Goal: Transaction & Acquisition: Purchase product/service

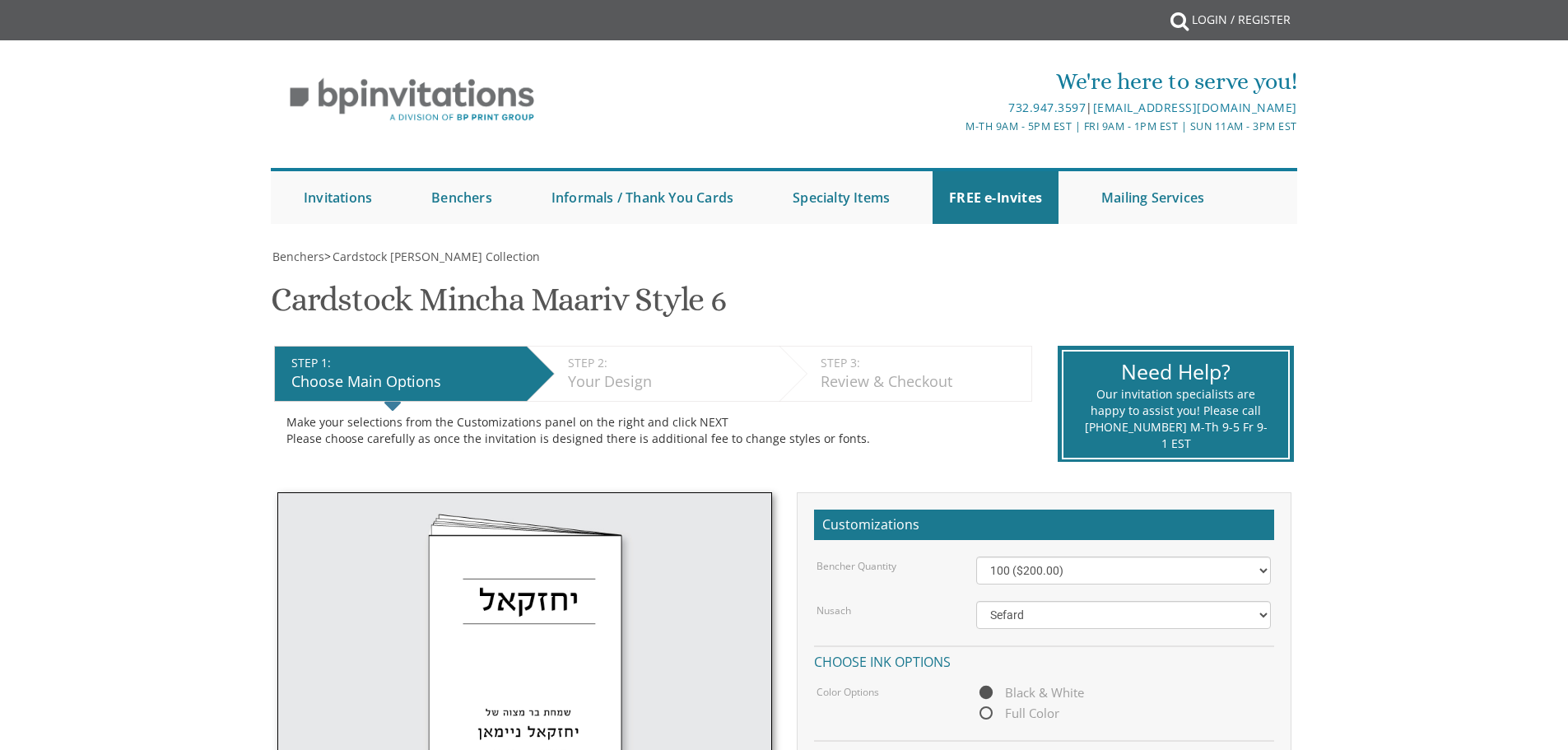
select select "100"
select select "Sefard"
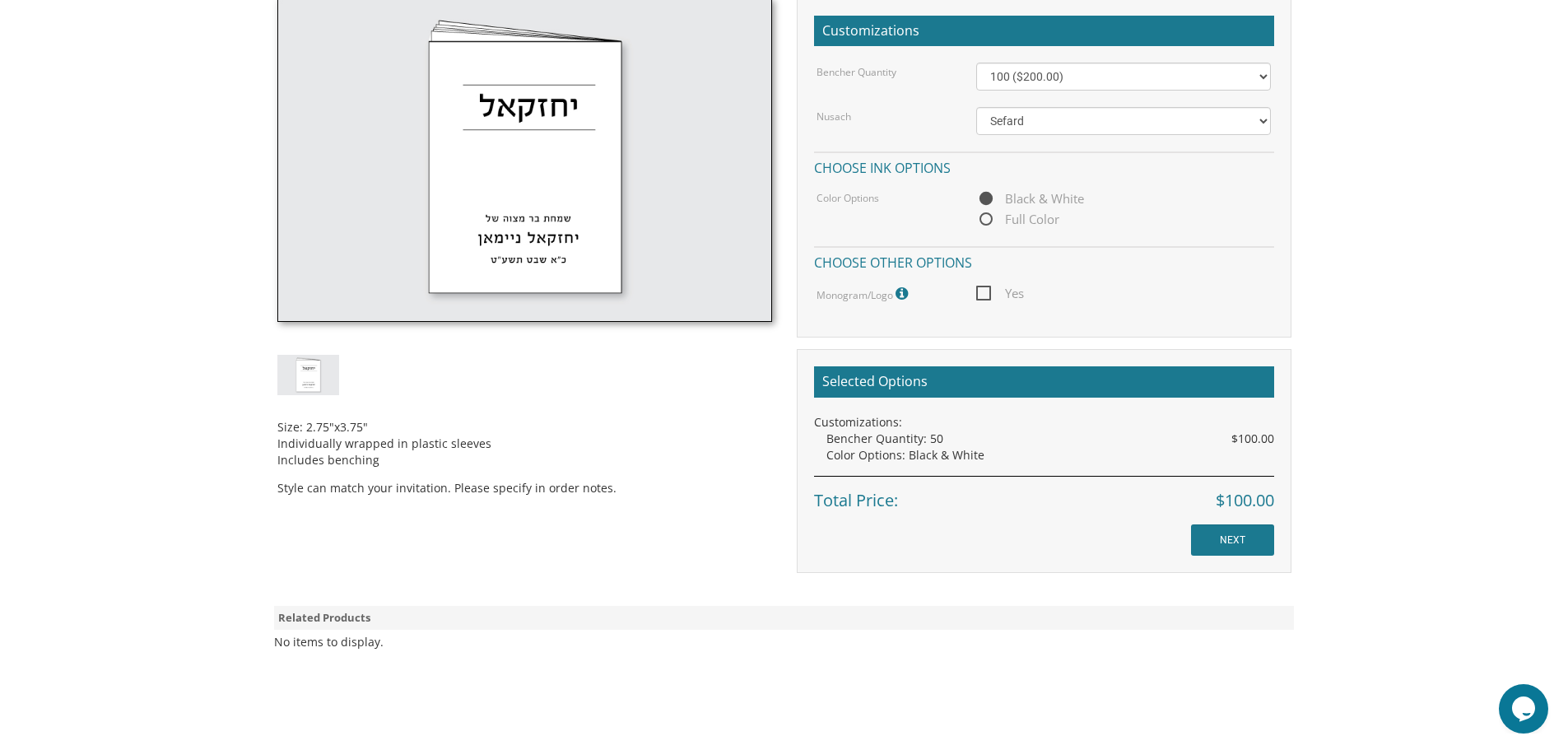
scroll to position [247, 0]
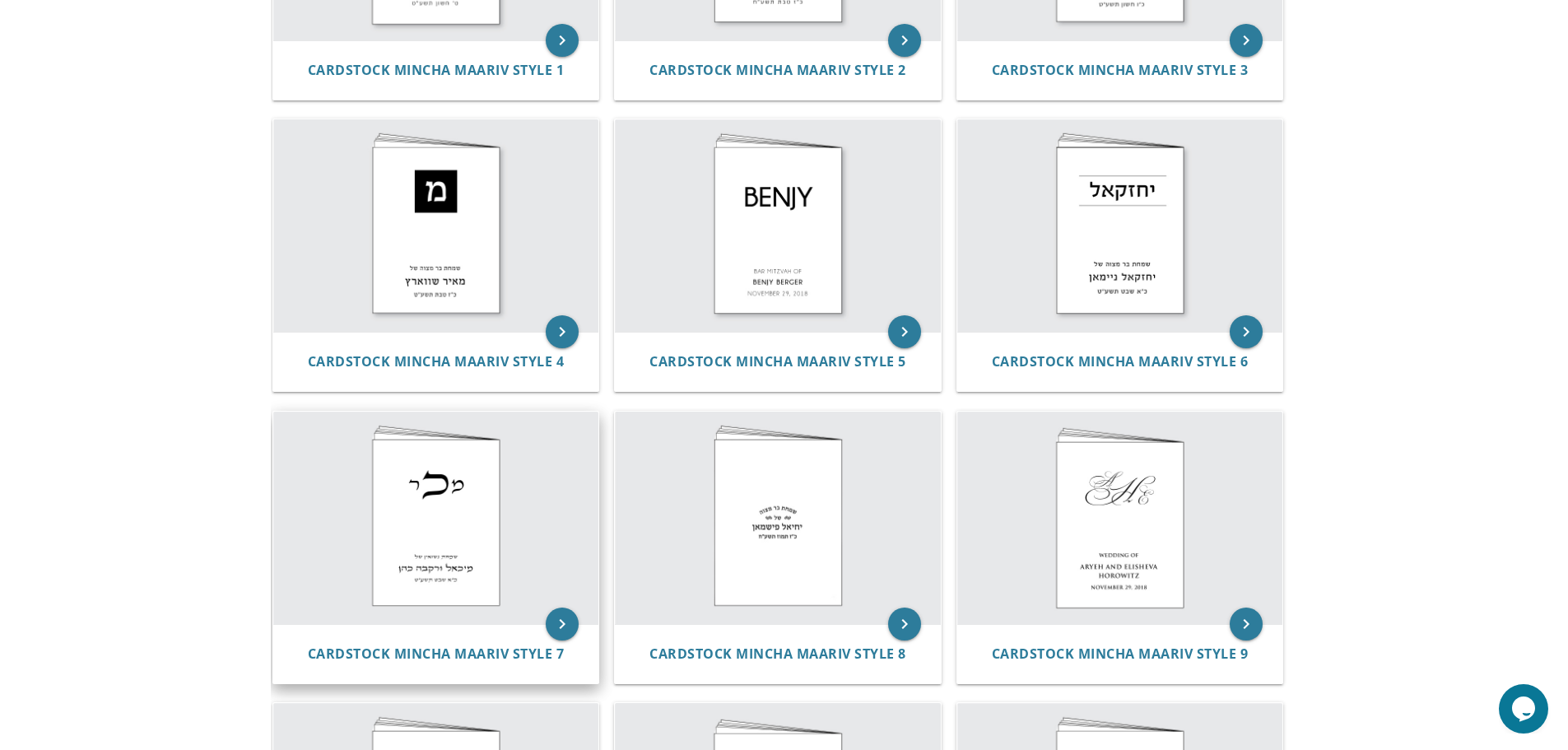
scroll to position [494, 0]
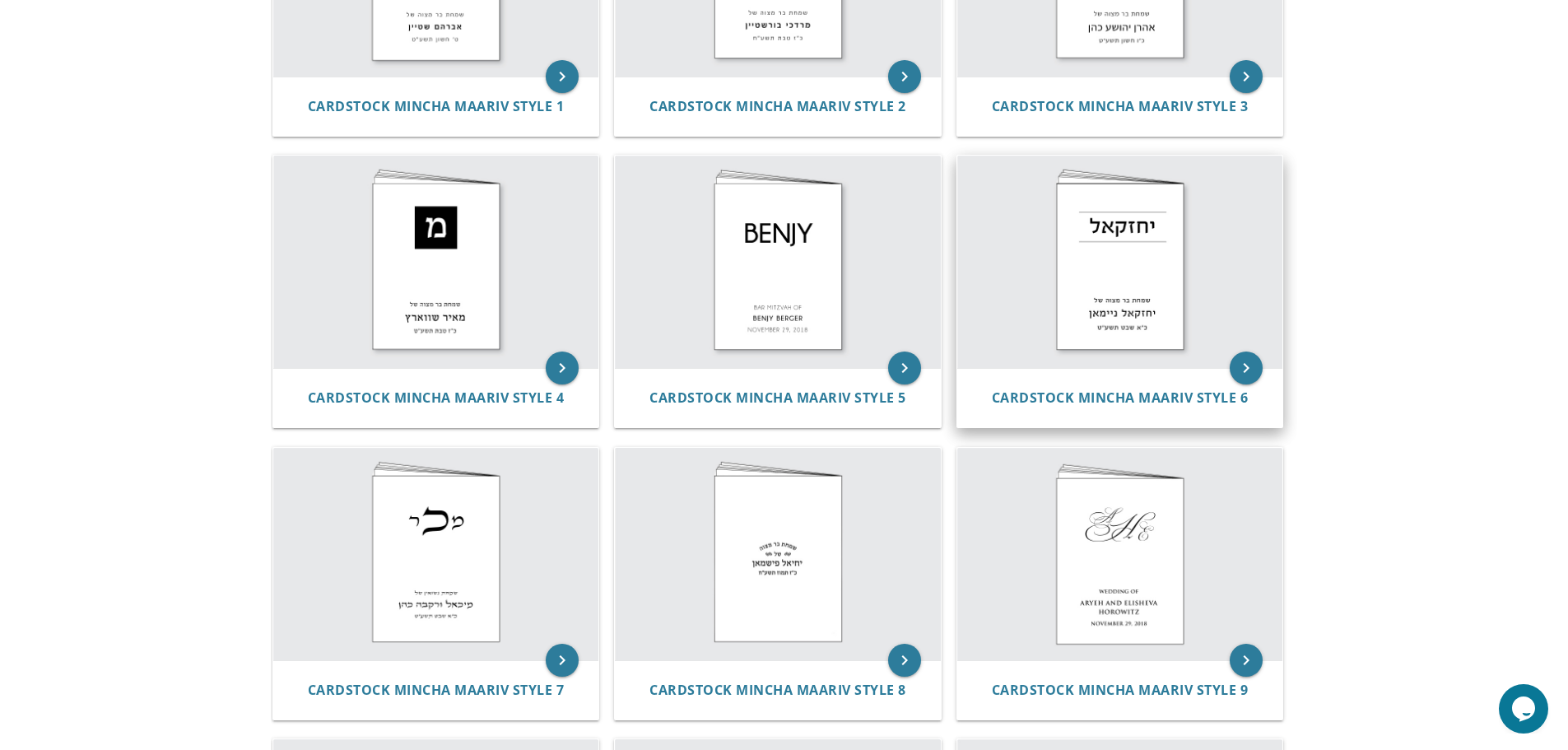
click at [1121, 216] on img at bounding box center [1121, 261] width 326 height 213
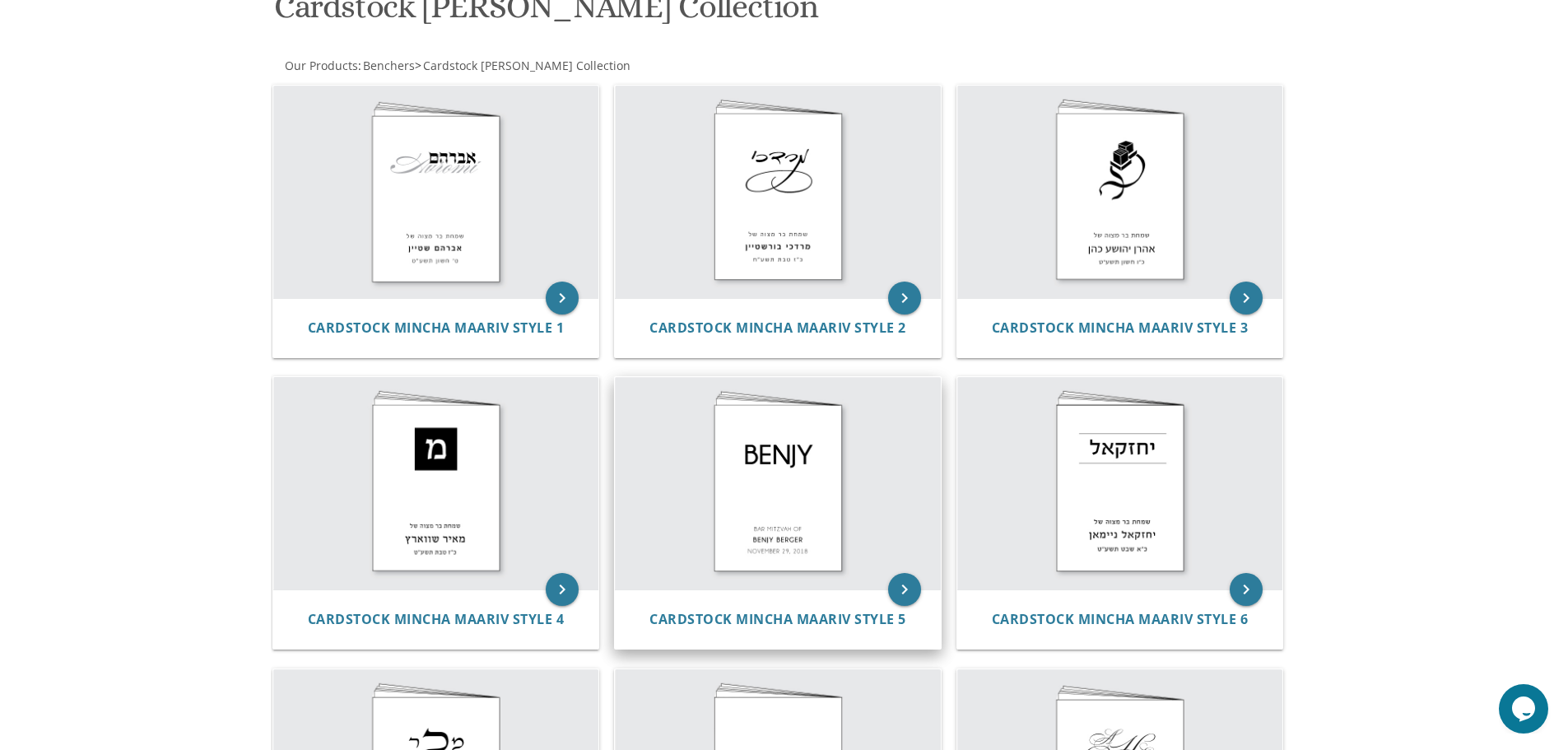
scroll to position [247, 0]
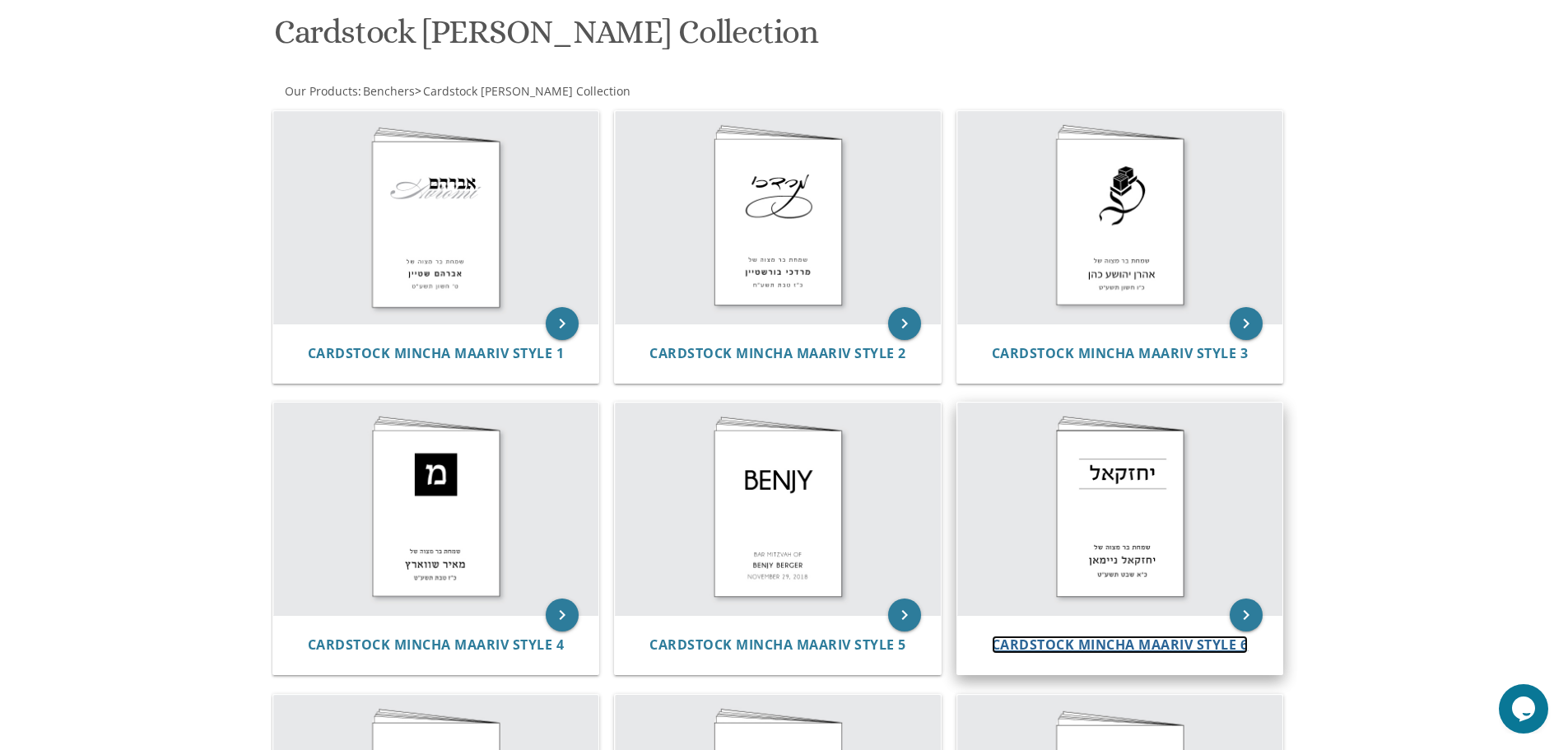
click at [1111, 643] on span "Cardstock Mincha Maariv Style 6" at bounding box center [1121, 645] width 257 height 18
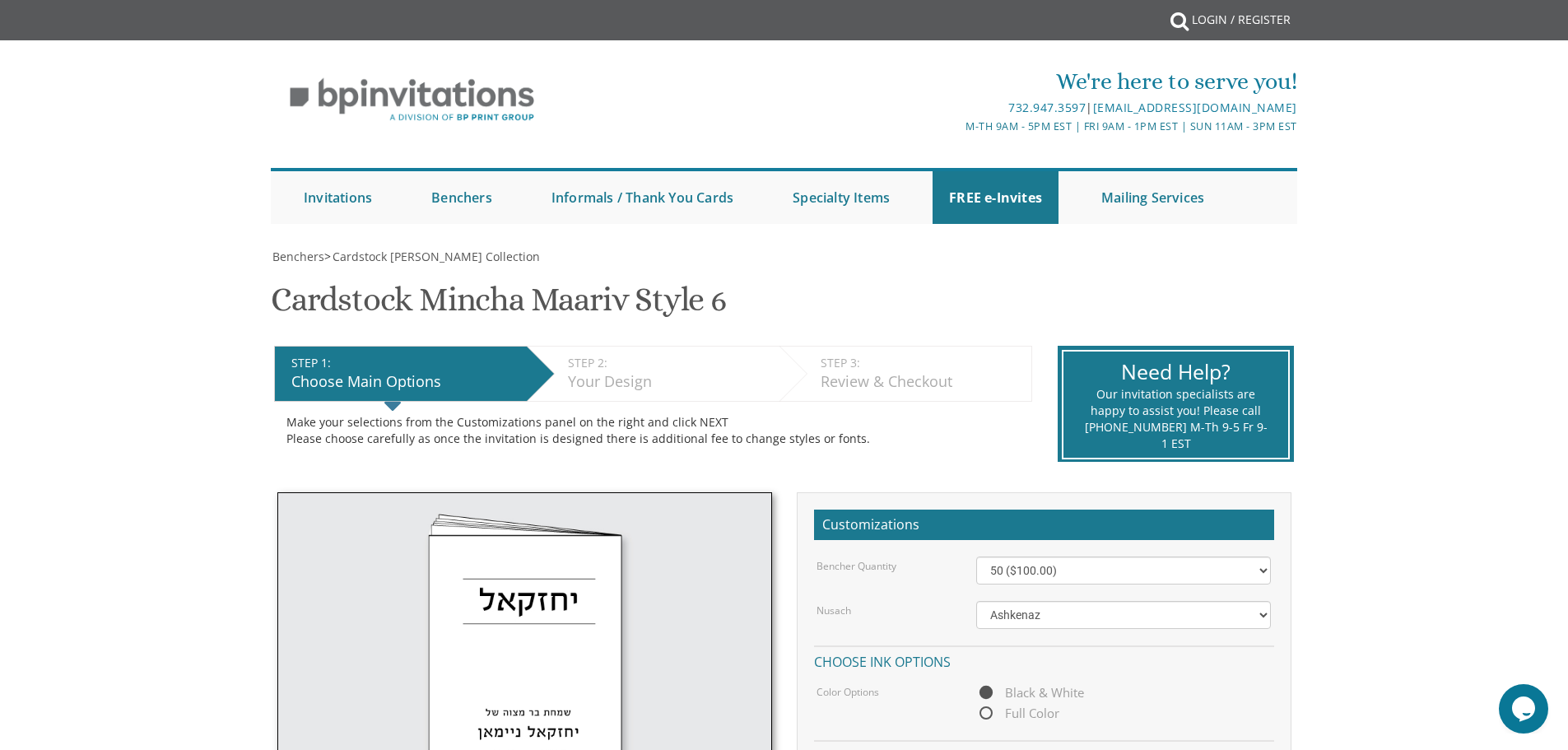
click at [1201, 636] on div "Bencher Quantity 50 ($100.00) 60 ($120.00) 70 ($140.00) 80 ($160.00) 90 ($180.0…" at bounding box center [1044, 677] width 460 height 241
click at [1200, 617] on select "Ashkenaz Edut Mizrach Sefard" at bounding box center [1124, 614] width 295 height 28
select select "Sefard"
click at [976, 601] on select "Ashkenaz Edut Mizrach Sefard" at bounding box center [1124, 614] width 295 height 28
click at [1044, 568] on select "50 ($100.00) 60 ($120.00) 70 ($140.00) 80 ($160.00) 90 ($180.00) 100 ($200.00) …" at bounding box center [1124, 570] width 295 height 28
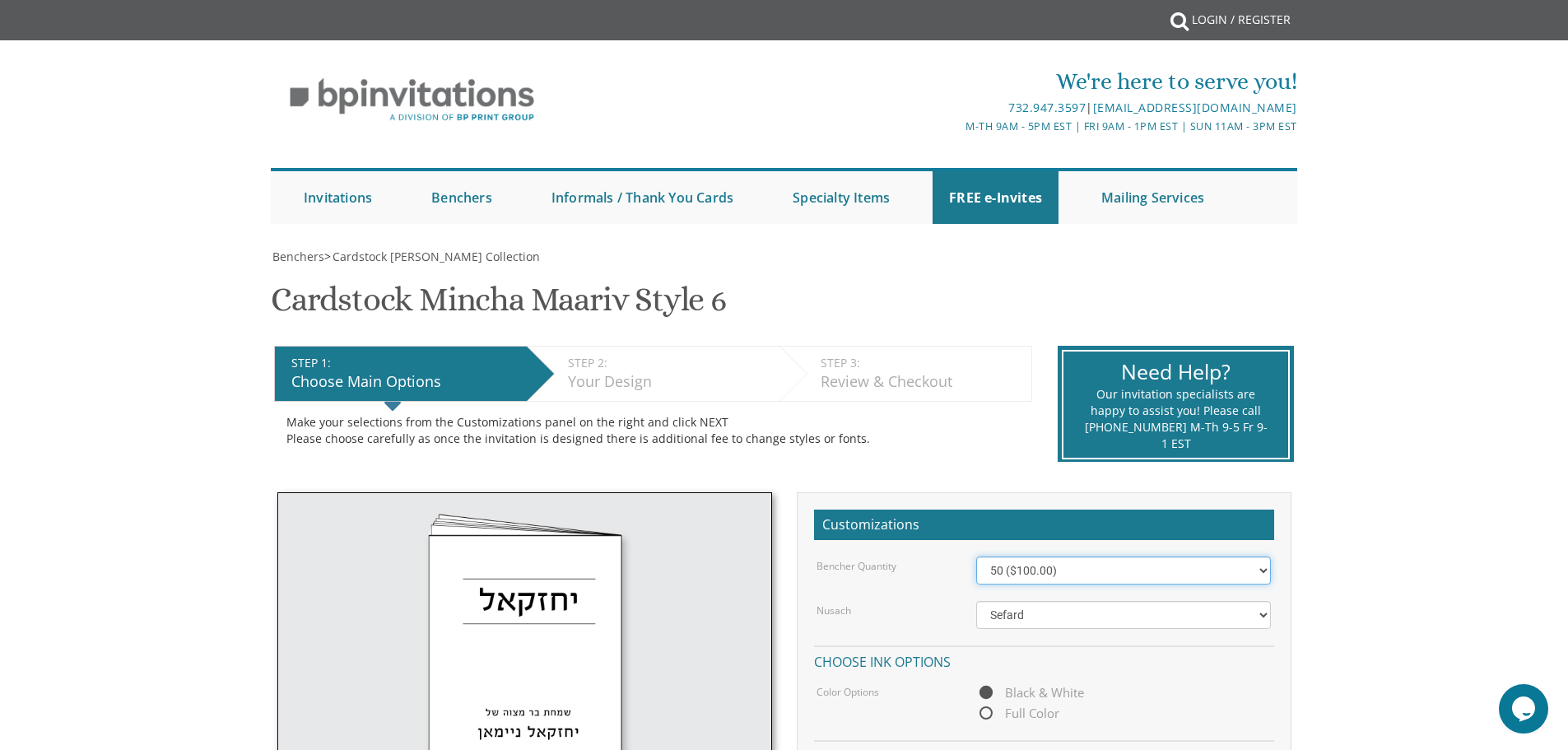
select select "100"
click at [976, 557] on select "50 ($100.00) 60 ($120.00) 70 ($140.00) 80 ($160.00) 90 ($180.00) 100 ($200.00) …" at bounding box center [1124, 570] width 295 height 28
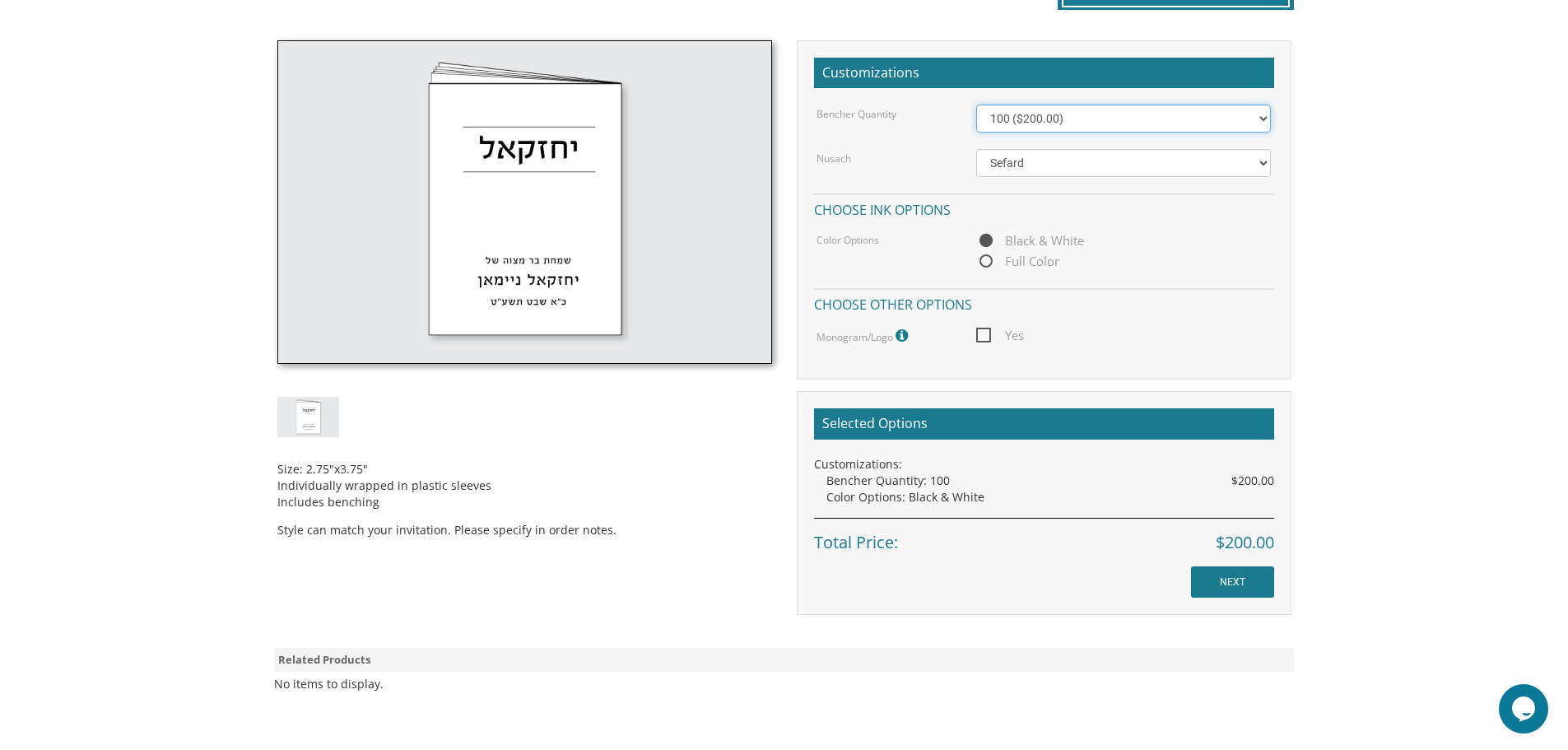
scroll to position [494, 0]
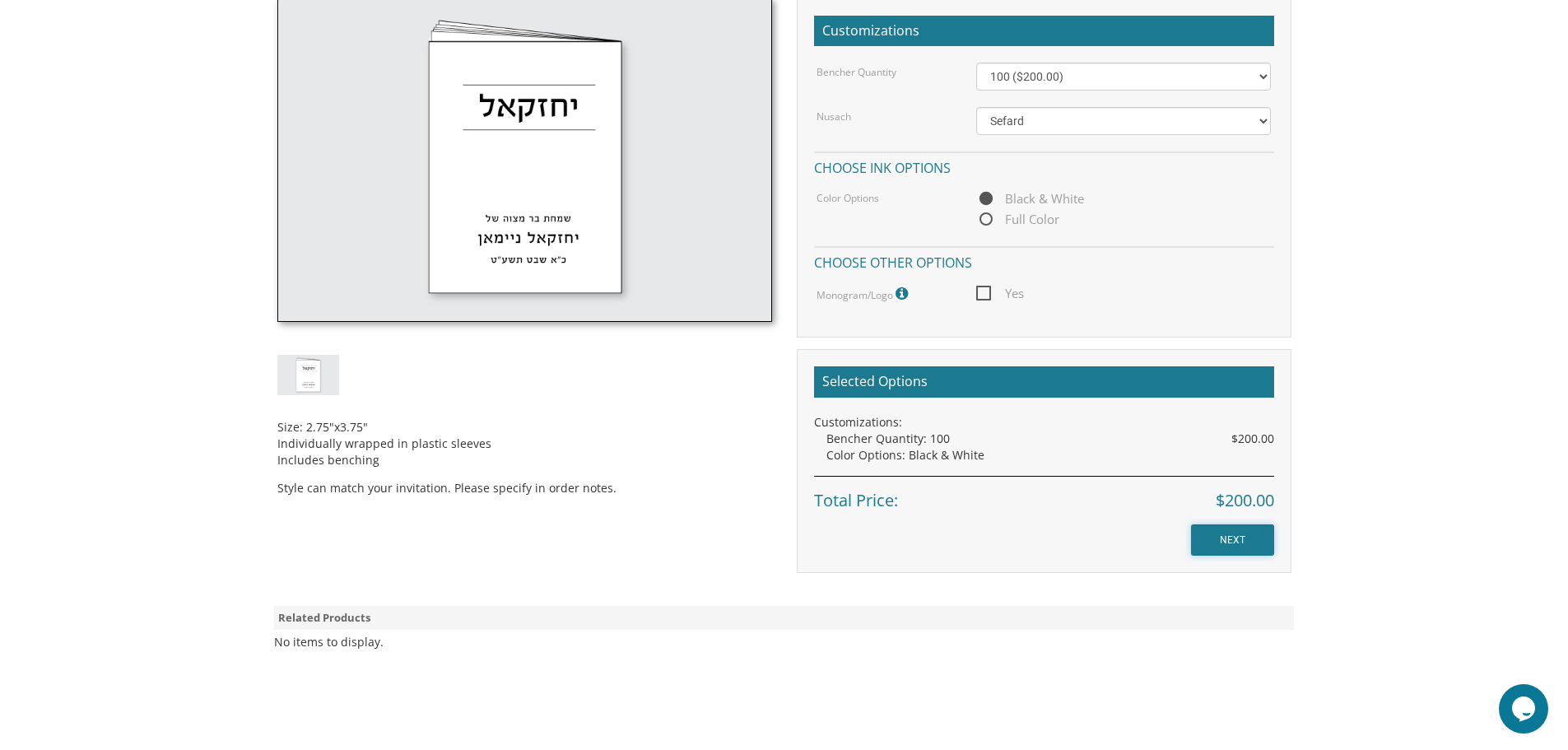
click at [1238, 538] on input "NEXT" at bounding box center [1233, 540] width 83 height 32
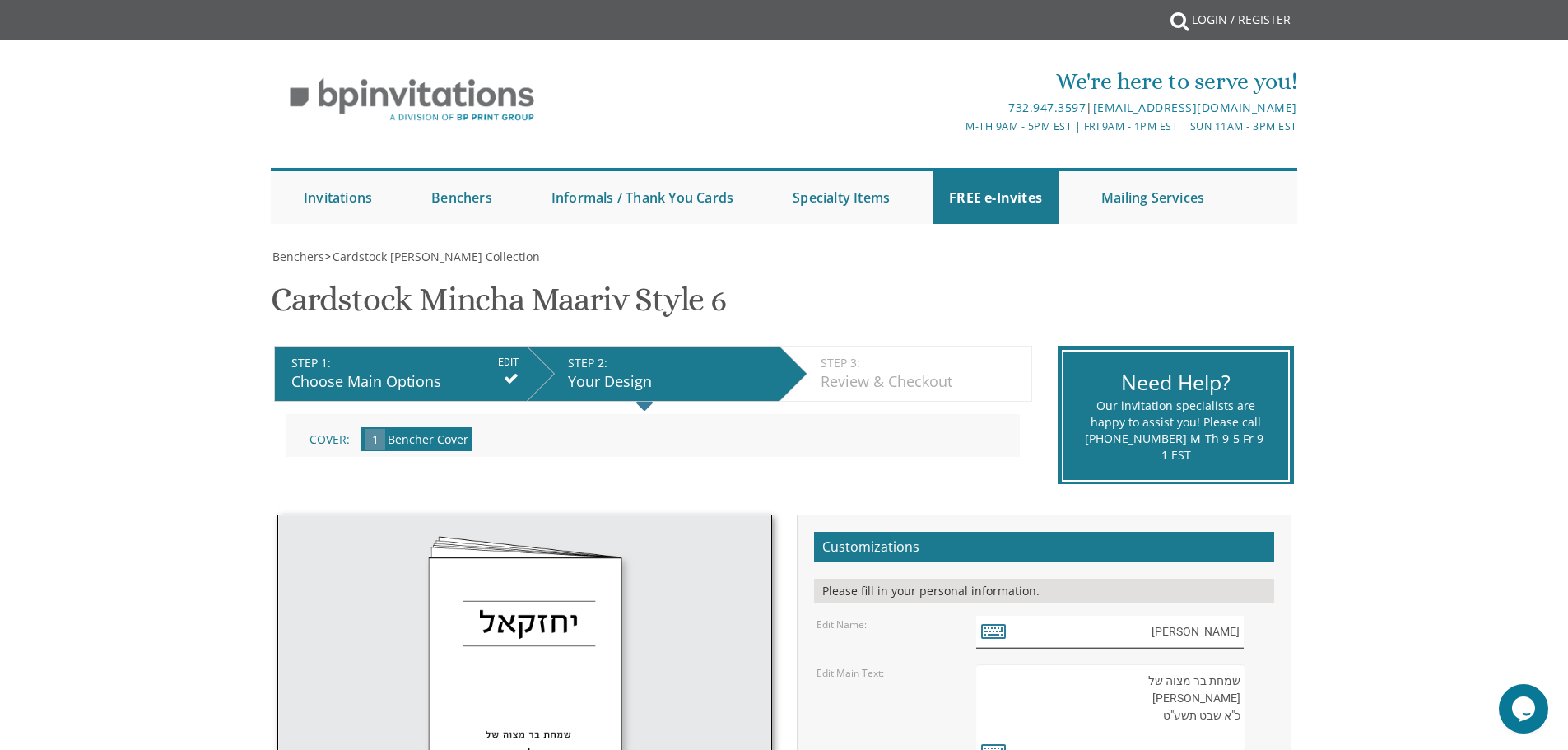
drag, startPoint x: 1172, startPoint y: 629, endPoint x: 1262, endPoint y: 628, distance: 90.0
click at [1262, 628] on div "יחזקאל" at bounding box center [1124, 632] width 295 height 33
click at [992, 638] on icon at bounding box center [994, 630] width 25 height 23
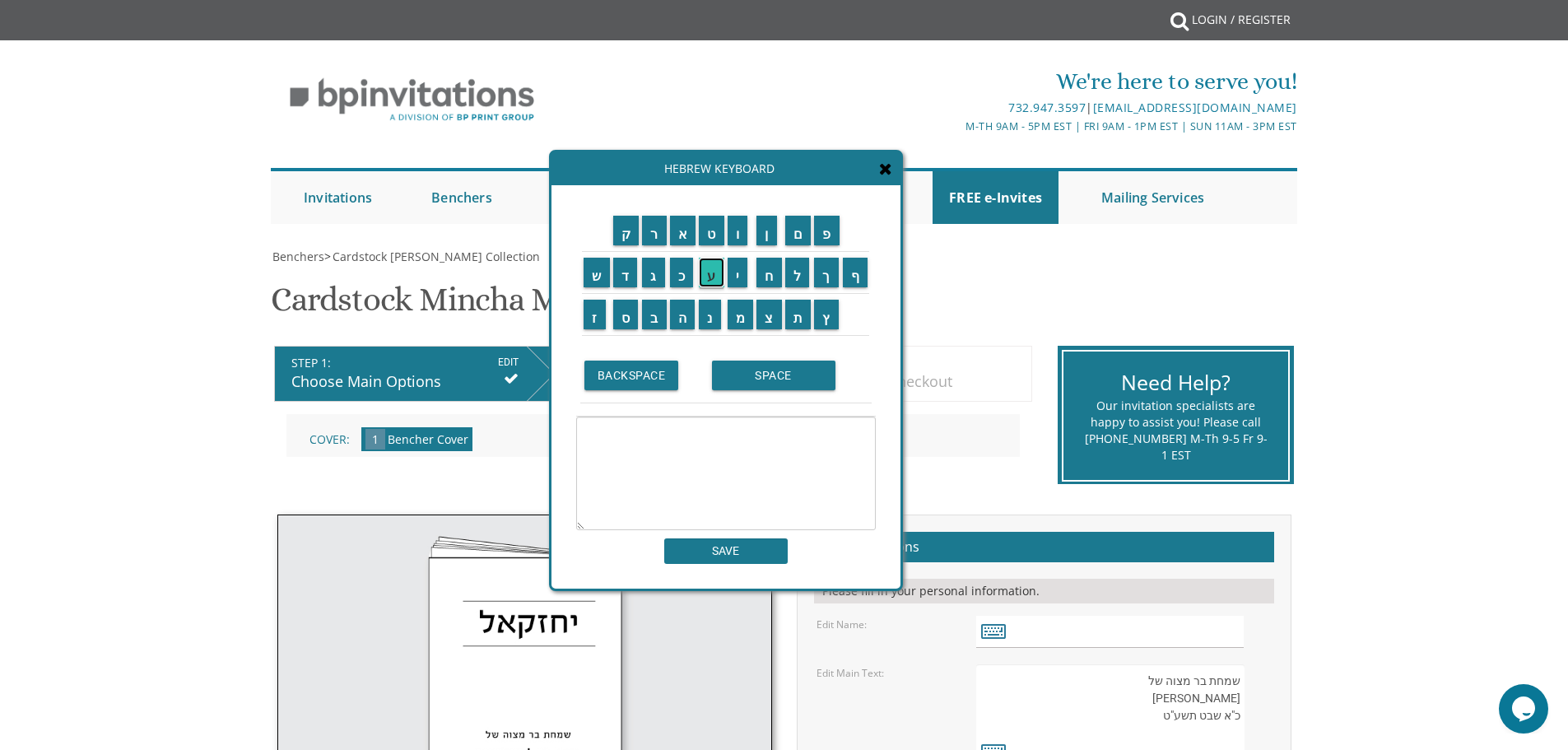
click at [709, 275] on input "ע" at bounding box center [712, 272] width 26 height 30
click at [594, 321] on input "ז" at bounding box center [594, 314] width 22 height 30
click at [654, 236] on input "ר" at bounding box center [654, 230] width 25 height 30
click at [739, 274] on input "י" at bounding box center [738, 272] width 20 height 30
click at [679, 222] on input "א" at bounding box center [684, 230] width 27 height 30
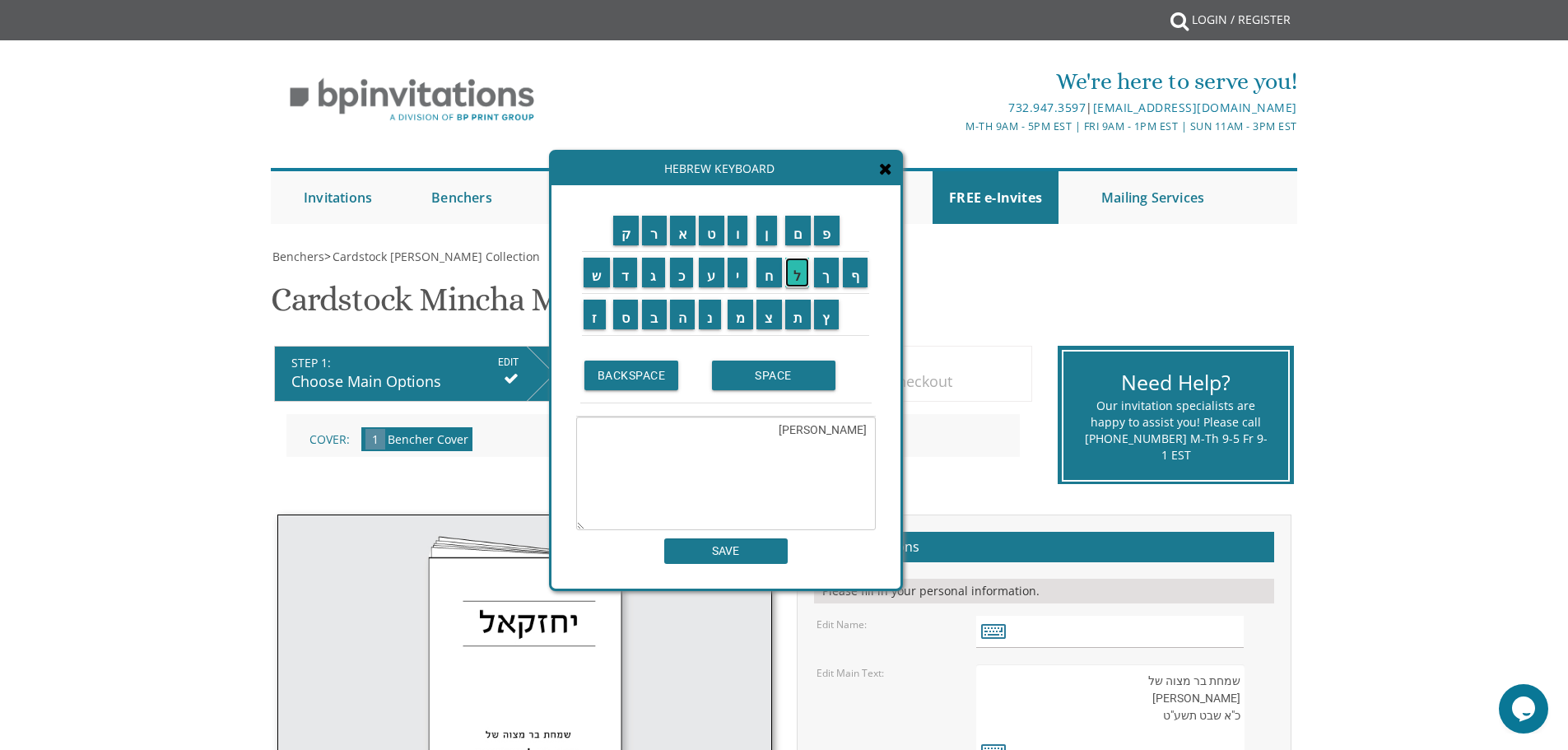
click at [802, 261] on input "ל" at bounding box center [798, 272] width 25 height 30
type textarea "עזריאל"
click at [747, 545] on input "SAVE" at bounding box center [726, 551] width 124 height 26
type input "עזריאל"
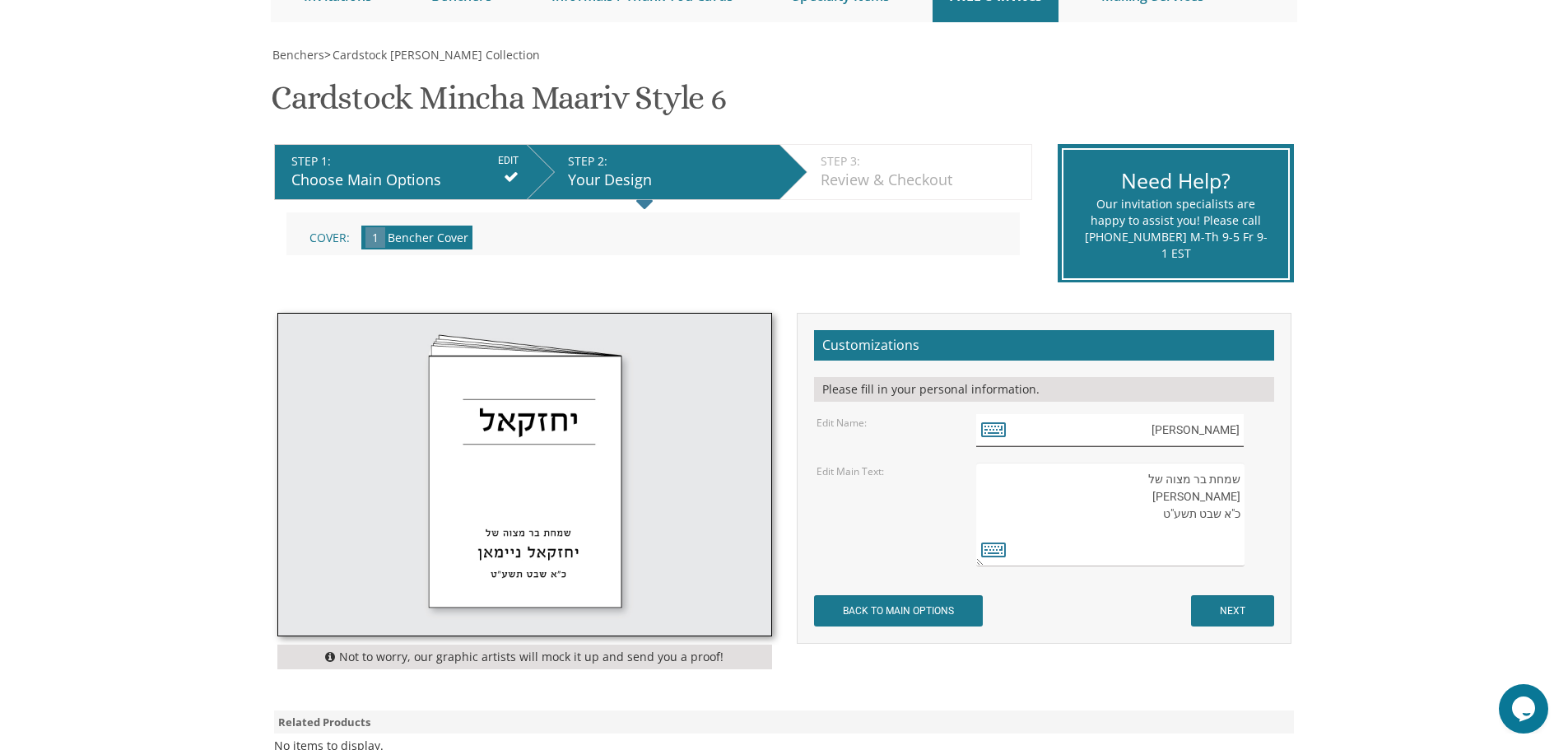
scroll to position [247, 0]
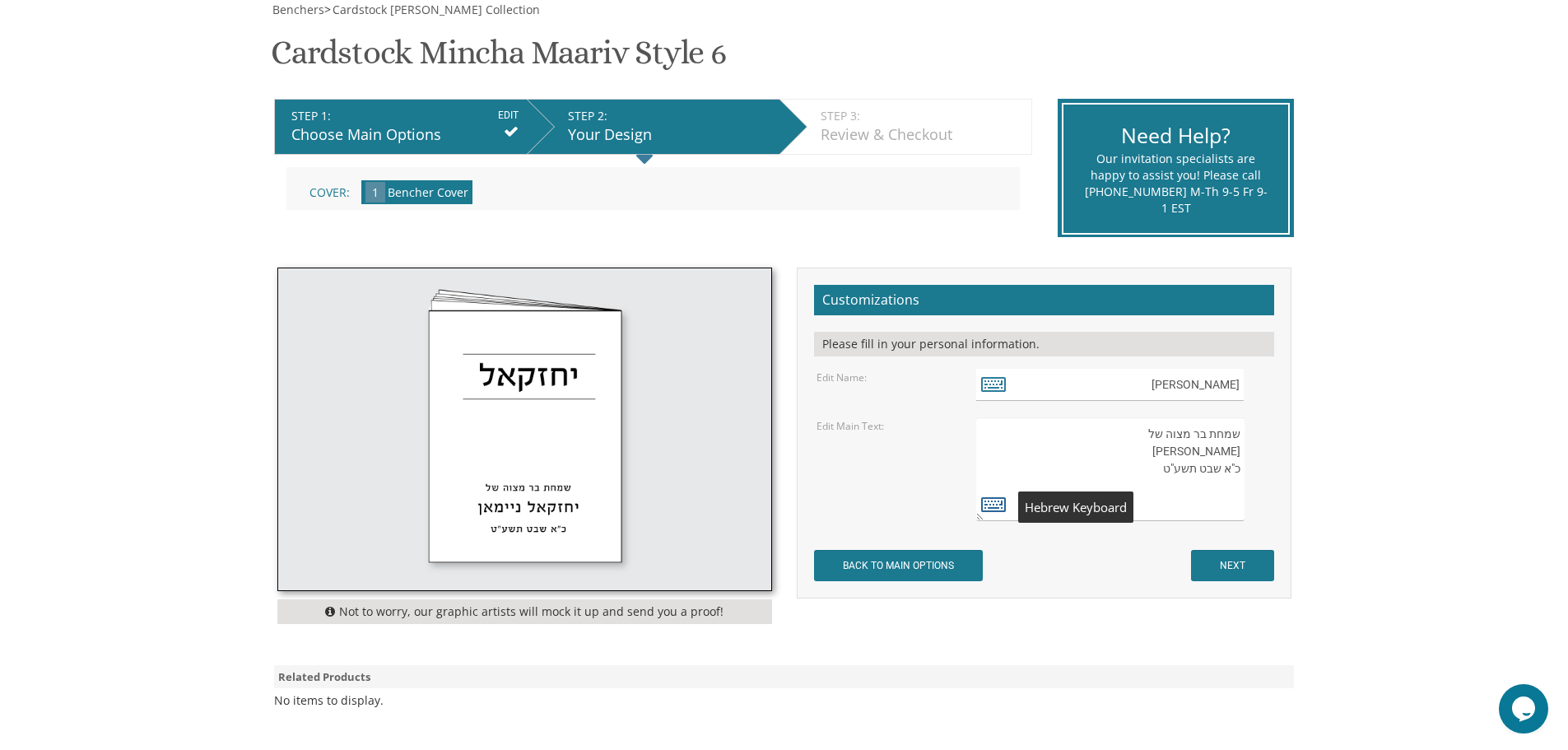
click at [993, 504] on icon at bounding box center [994, 504] width 25 height 23
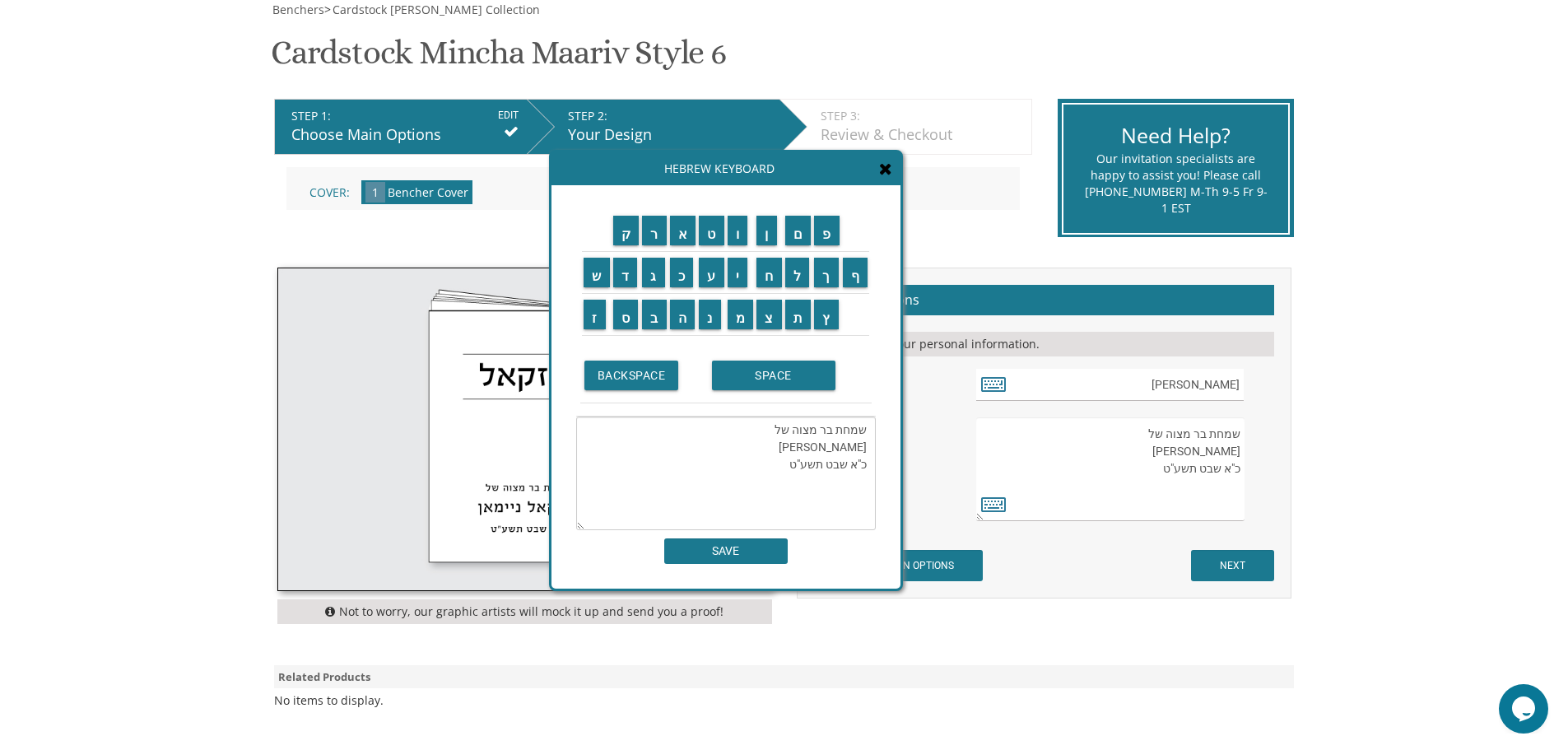
click at [797, 453] on textarea "שמחת בר מצוה של יחזקאל ניימאן כ"א שבט תשע"ט" at bounding box center [726, 473] width 300 height 114
drag, startPoint x: 797, startPoint y: 453, endPoint x: 871, endPoint y: 451, distance: 74.0
click at [871, 451] on textarea "שמחת בר מצוה של יחזקאל ניימאן כ"א שבט תשע"ט" at bounding box center [726, 473] width 300 height 114
click at [852, 447] on textarea "שמחת בר מצוה של כ"א שבט תשע"ט" at bounding box center [726, 473] width 300 height 114
click at [705, 275] on input "ע" at bounding box center [712, 272] width 26 height 30
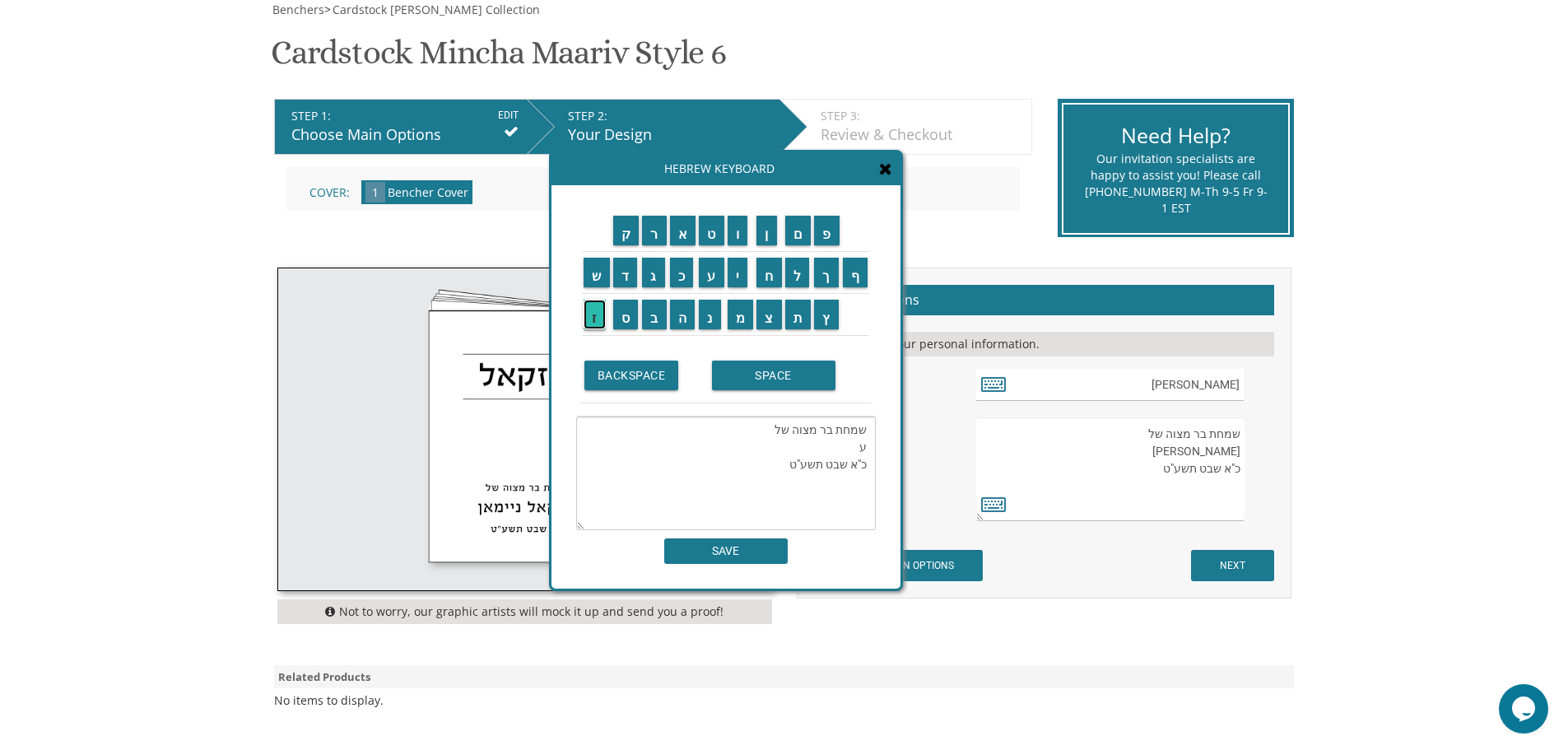
click at [583, 320] on input "ז" at bounding box center [594, 314] width 22 height 30
click at [656, 230] on input "ר" at bounding box center [654, 230] width 25 height 30
click at [743, 282] on input "י" at bounding box center [738, 272] width 20 height 30
click at [681, 231] on input "א" at bounding box center [684, 230] width 27 height 30
click at [797, 278] on input "ל" at bounding box center [798, 272] width 25 height 30
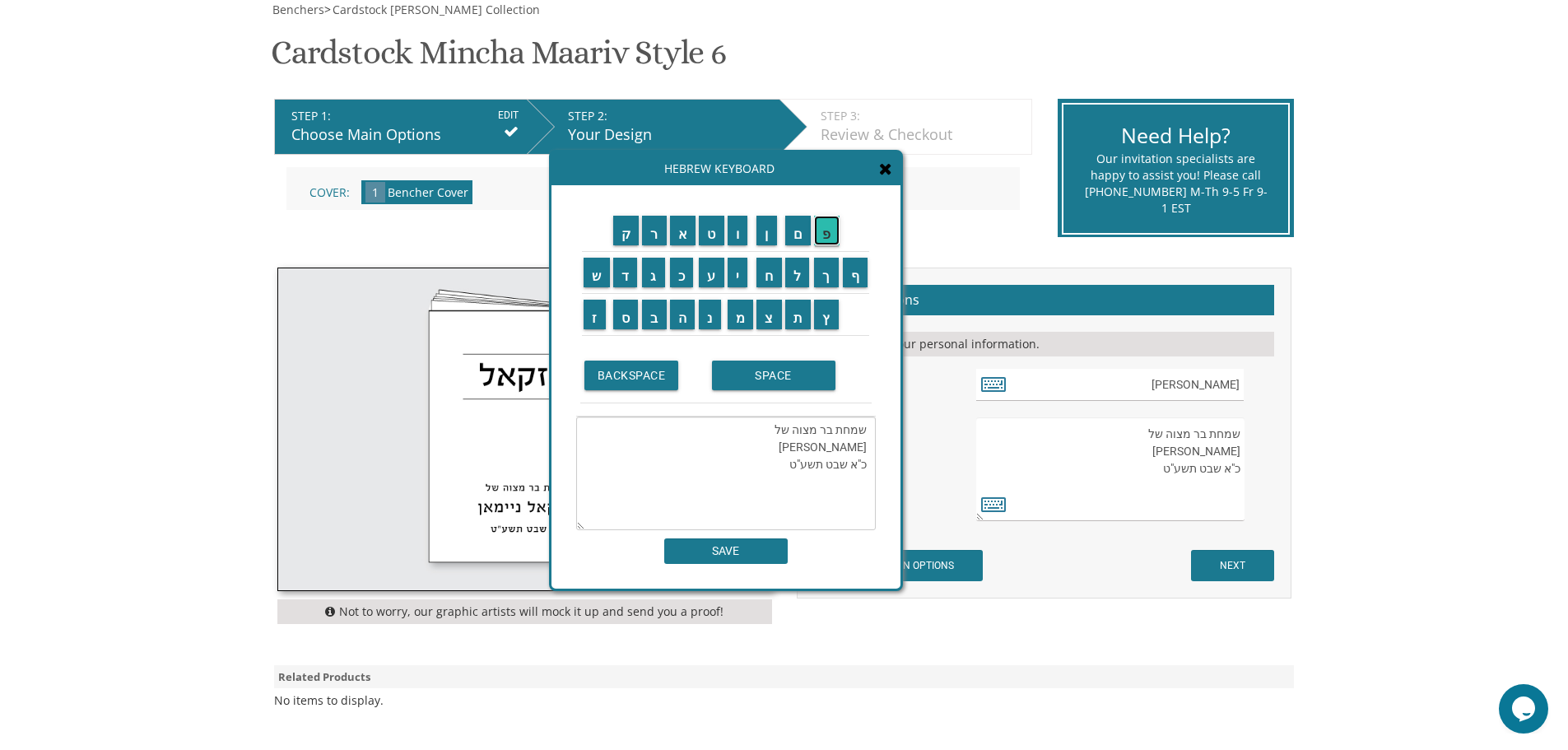
click at [835, 229] on input "פ" at bounding box center [827, 230] width 26 height 30
click at [739, 273] on input "י" at bounding box center [738, 272] width 20 height 30
click at [587, 276] on input "ש" at bounding box center [597, 272] width 27 height 30
click at [653, 314] on input "ב" at bounding box center [654, 314] width 25 height 30
click at [737, 266] on input "י" at bounding box center [738, 272] width 20 height 30
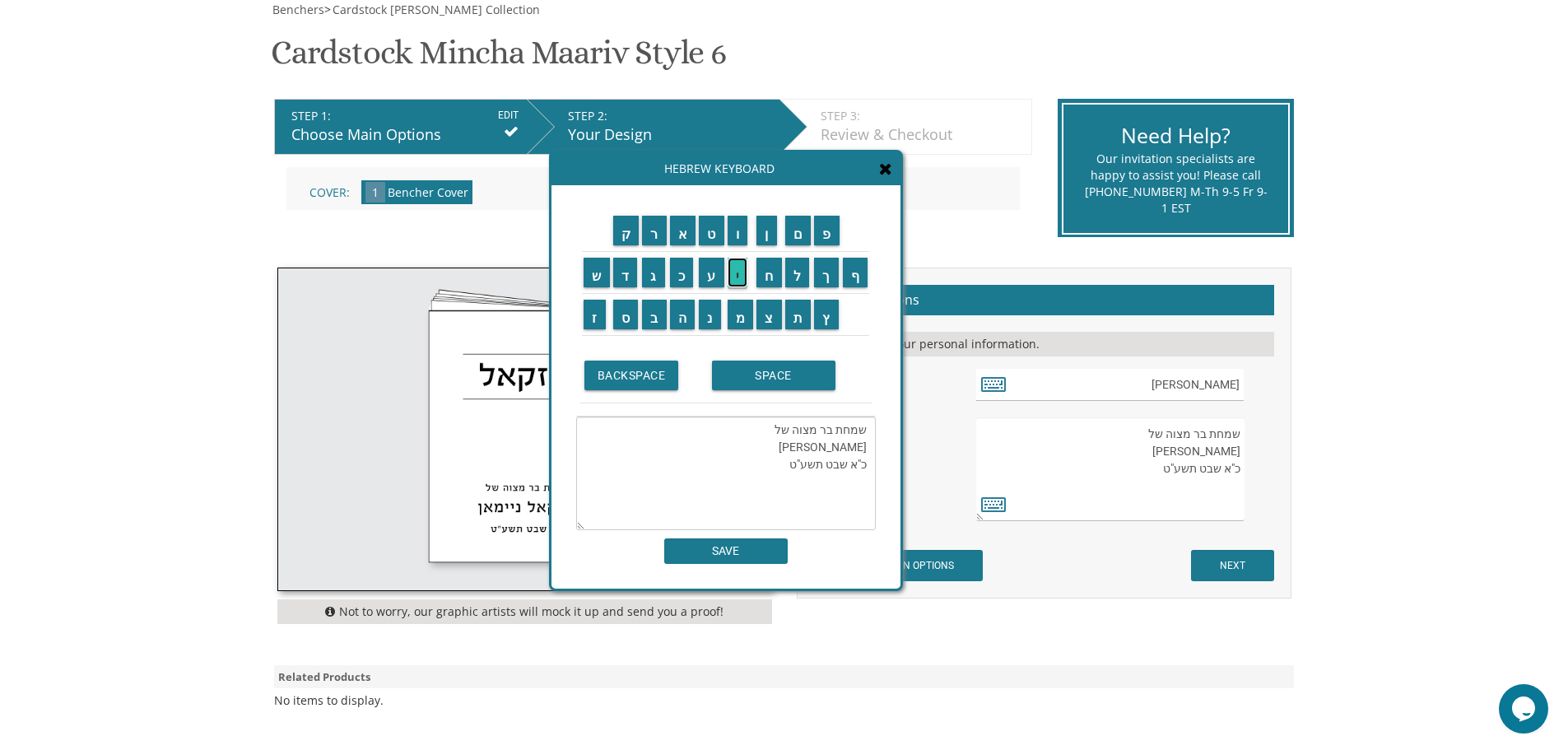
click at [737, 266] on input "י" at bounding box center [738, 272] width 20 height 30
click at [770, 236] on input "ן" at bounding box center [766, 230] width 20 height 30
click at [852, 460] on textarea "שמחת בר מצוה של עזריאל פישביין כ"א שבט תשע"ט" at bounding box center [726, 473] width 300 height 114
click at [852, 460] on textarea "שמחת בר מצוה של עזריאל פישביין כ"א שבט תשע"ט" at bounding box center [726, 473] width 300 height 114
click at [587, 317] on input "ז" at bounding box center [594, 314] width 22 height 30
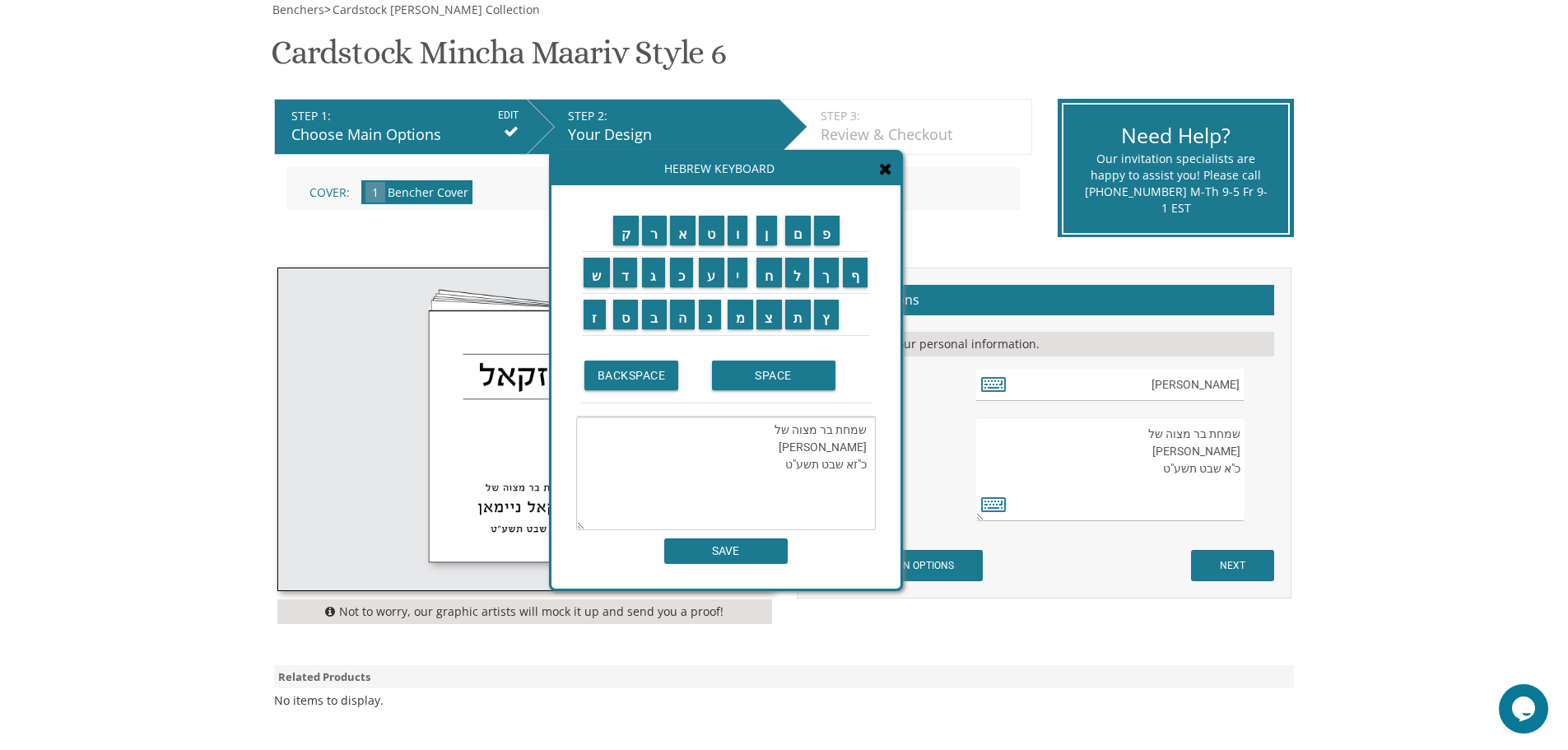
click at [846, 460] on textarea "שמחת בר מצוה של עזריאל פישביין כ"זא שבט תשע"ט" at bounding box center [726, 473] width 300 height 114
click at [798, 466] on textarea "שמחת בר מצוה של עזריאל פישביין כ"ז שבט תשע"ט" at bounding box center [726, 473] width 300 height 114
click at [833, 239] on input "פ" at bounding box center [827, 230] width 26 height 30
click at [791, 470] on textarea "שמחת בר מצוה של עזריאל פישביין כ"ז שבט תשפע"ט" at bounding box center [726, 473] width 300 height 114
click at [800, 467] on textarea "שמחת בר מצוה של עזריאל פישביין כ"ז שבט תשפעט" at bounding box center [726, 473] width 300 height 114
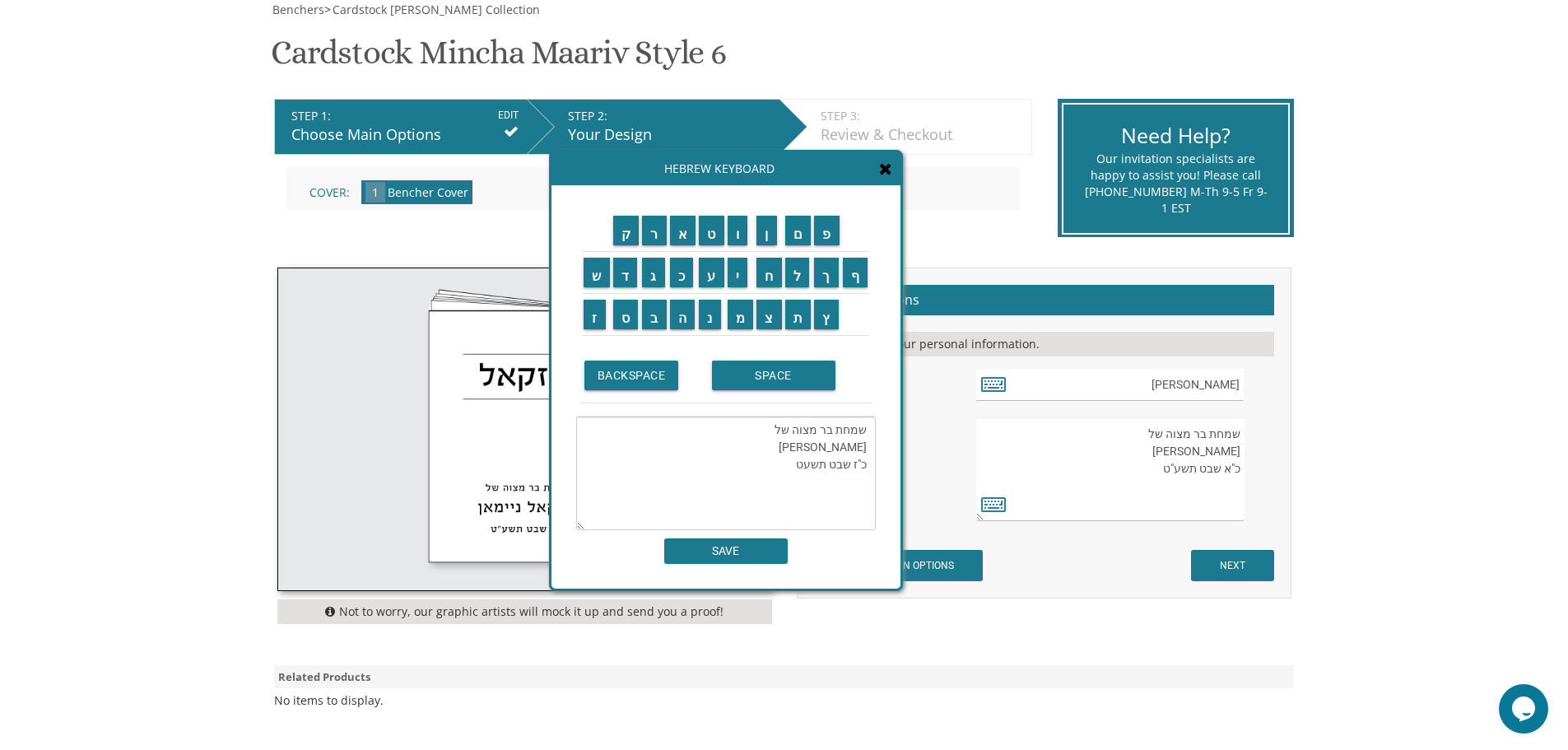
click at [787, 467] on textarea "שמחת בר מצוה של עזריאל פישביין כ"ז שבט תשעט" at bounding box center [726, 473] width 300 height 114
click at [830, 227] on input "פ" at bounding box center [827, 230] width 26 height 30
click at [737, 232] on input "ו" at bounding box center [738, 230] width 20 height 30
click at [799, 467] on textarea "שמחת בר מצוה של עזריאל פישביין כ"ז שבט תשפו" at bounding box center [726, 473] width 300 height 114
click at [829, 466] on textarea "שמחת בר מצוה של עזריאל פישביין כ"ז שבט תשפ"ו" at bounding box center [726, 473] width 300 height 114
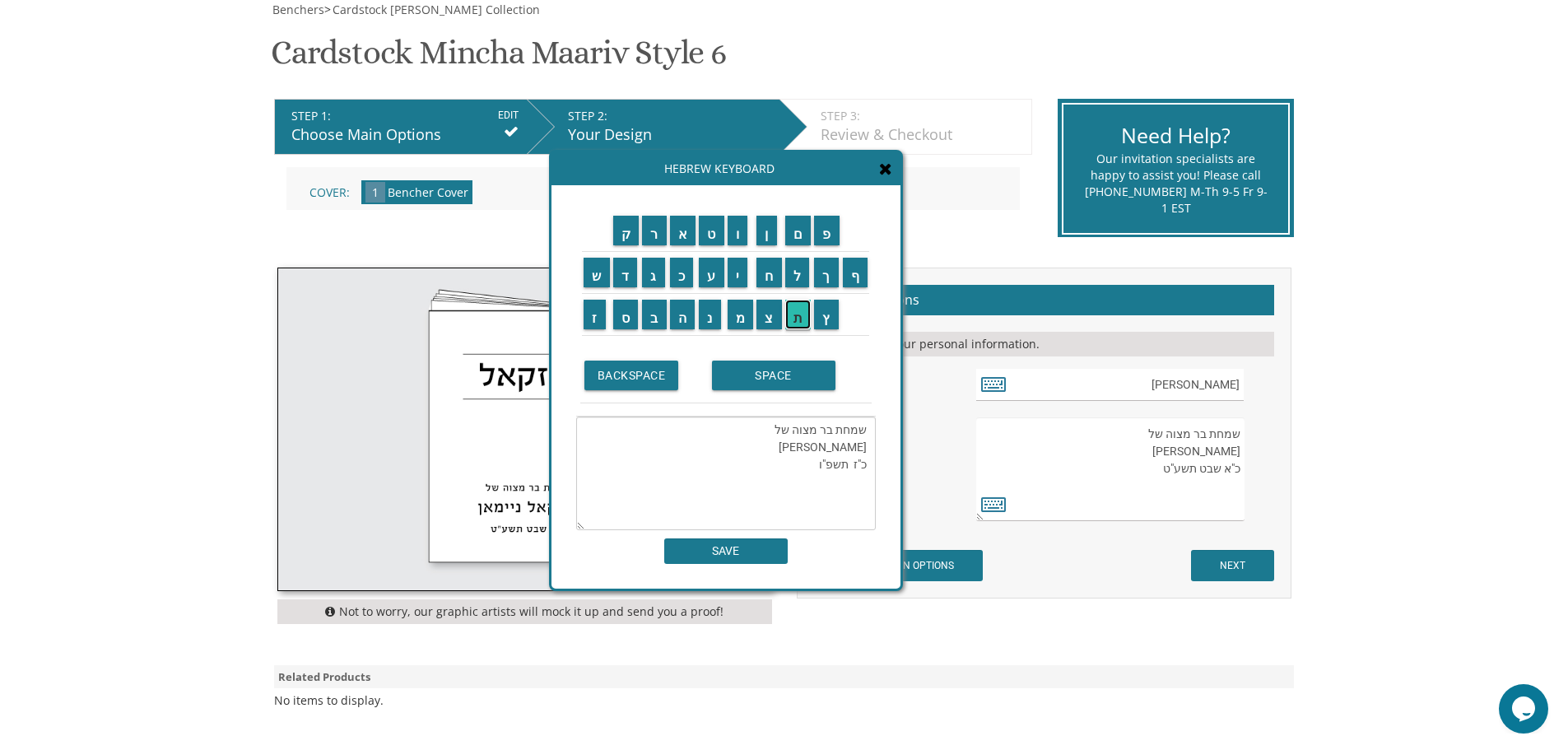
click at [799, 315] on input "ת" at bounding box center [799, 314] width 27 height 30
drag, startPoint x: 595, startPoint y: 278, endPoint x: 600, endPoint y: 270, distance: 9.4
click at [595, 276] on input "ש" at bounding box center [597, 272] width 27 height 30
click at [648, 226] on input "ר" at bounding box center [654, 230] width 25 height 30
click at [742, 273] on input "י" at bounding box center [738, 272] width 20 height 30
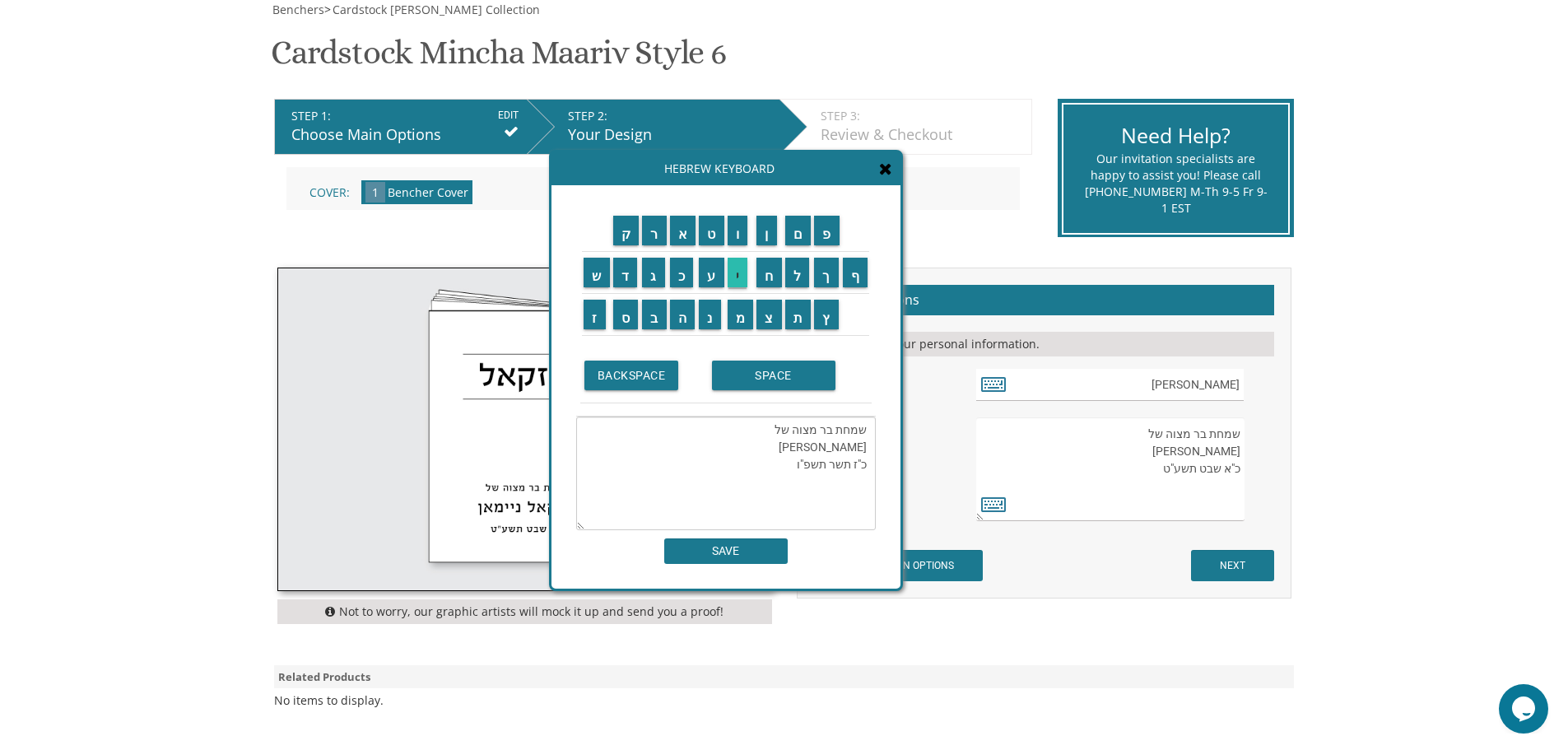
type textarea "שמחת בר מצוה של עזריאל פישביין כ"ז תשרי תשפ"ו"
click at [735, 554] on input "SAVE" at bounding box center [726, 551] width 124 height 26
type textarea "שמחת בר מצוה של עזריאל פישביין כ"ז תשרי תשפ"ו"
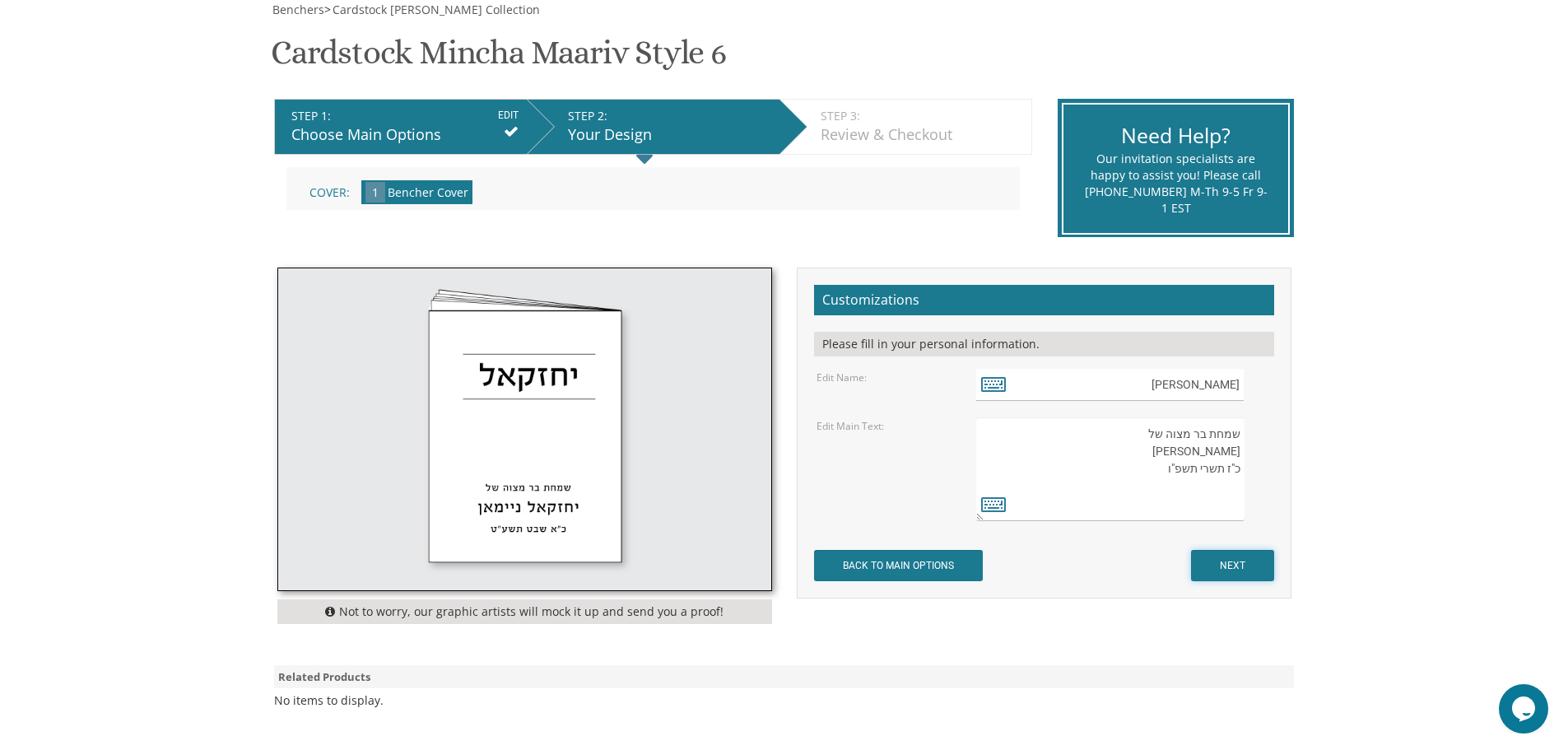
click at [1216, 563] on input "NEXT" at bounding box center [1233, 565] width 83 height 32
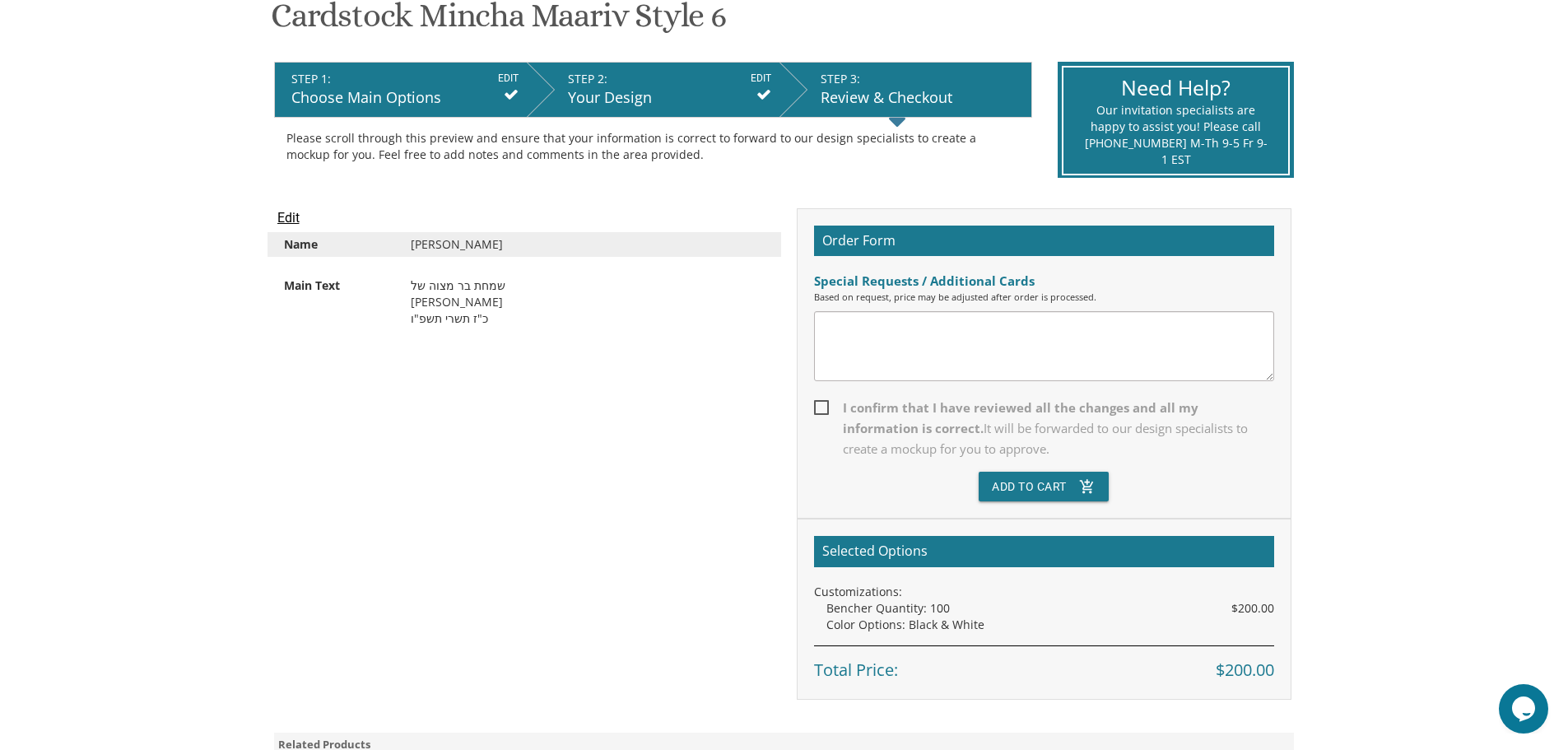
scroll to position [330, 0]
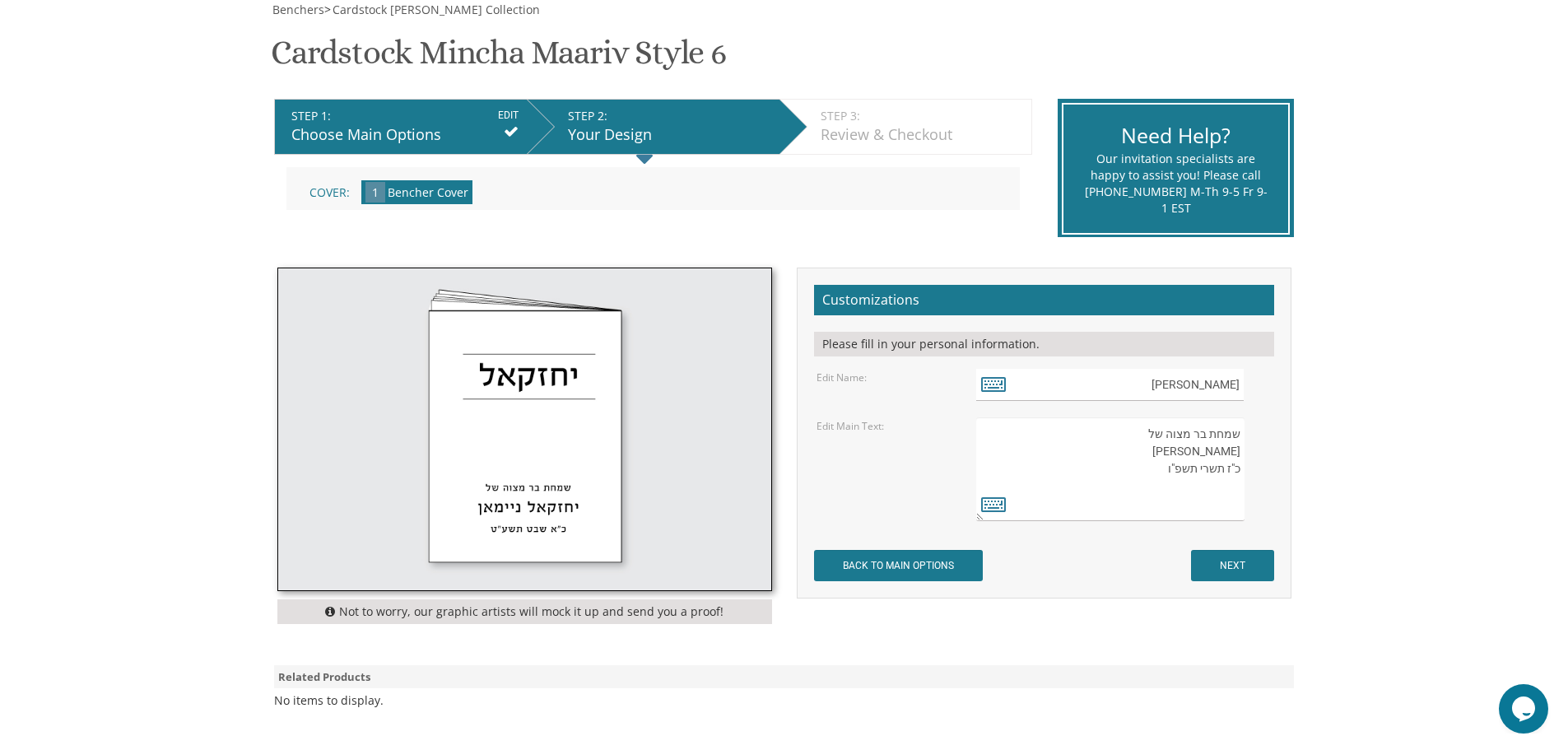
click at [1232, 489] on textarea "שמחת בר מצוה של [PERSON_NAME] כ"א שבט תשע"ט" at bounding box center [1109, 469] width 267 height 103
click at [1207, 483] on textarea "שמחת בר מצוה של [PERSON_NAME] כ"א שבט תשע"ט" at bounding box center [1109, 469] width 267 height 103
click at [1199, 489] on textarea "שמחת בר מצוה של יחזקאל ניימאן כ"א שבט תשע"ט" at bounding box center [1109, 469] width 267 height 103
type textarea "שמחת בר מצוה של עזריאל פישביין כ"ז תשרי תשפ"ו October 19, 2025"
drag, startPoint x: 1172, startPoint y: 484, endPoint x: 1097, endPoint y: 579, distance: 121.0
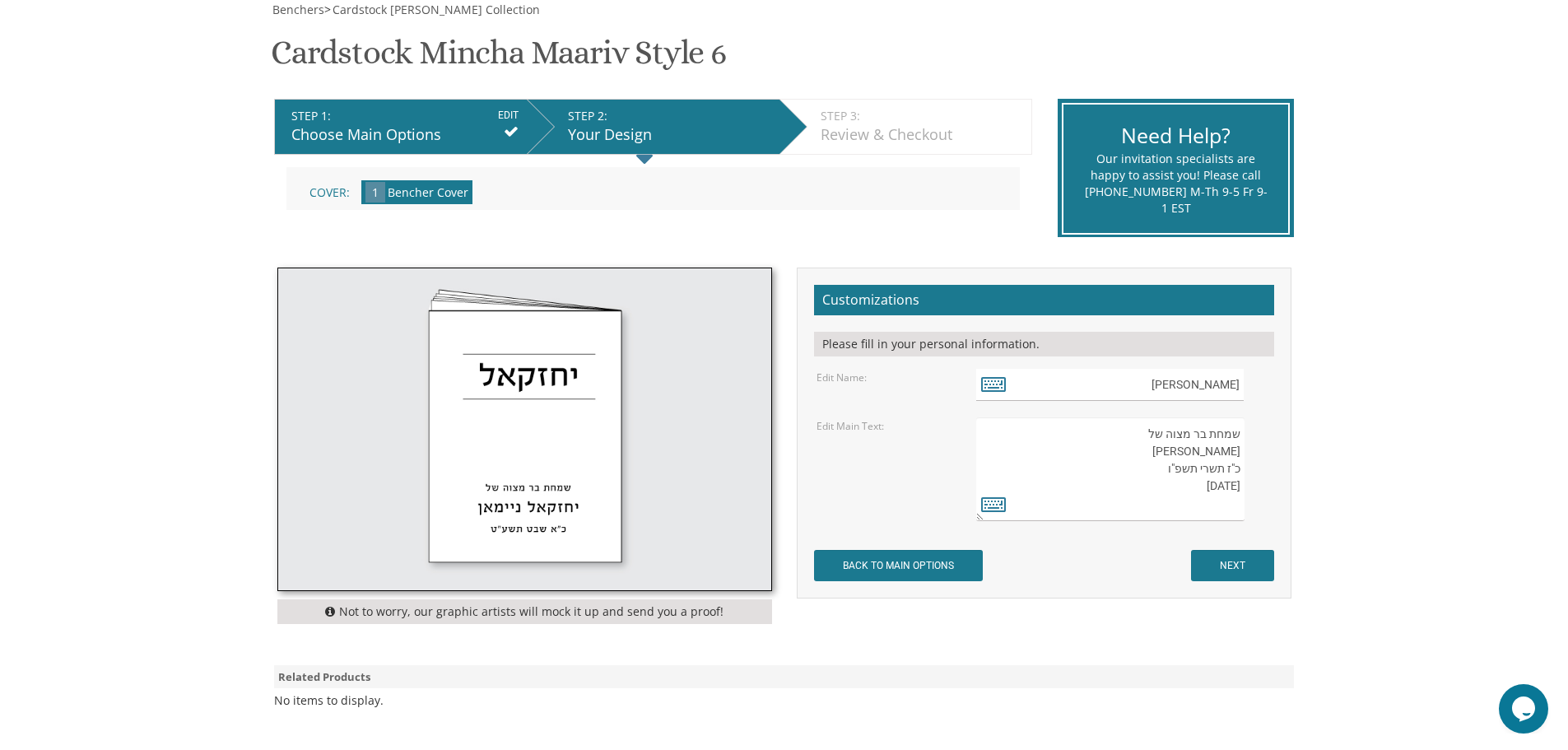
click at [1097, 579] on form "Customizations Please fill in your personal information. Edit Name: עזריאל NEXT" at bounding box center [1044, 432] width 460 height 296
click at [1238, 562] on input "NEXT" at bounding box center [1233, 565] width 83 height 32
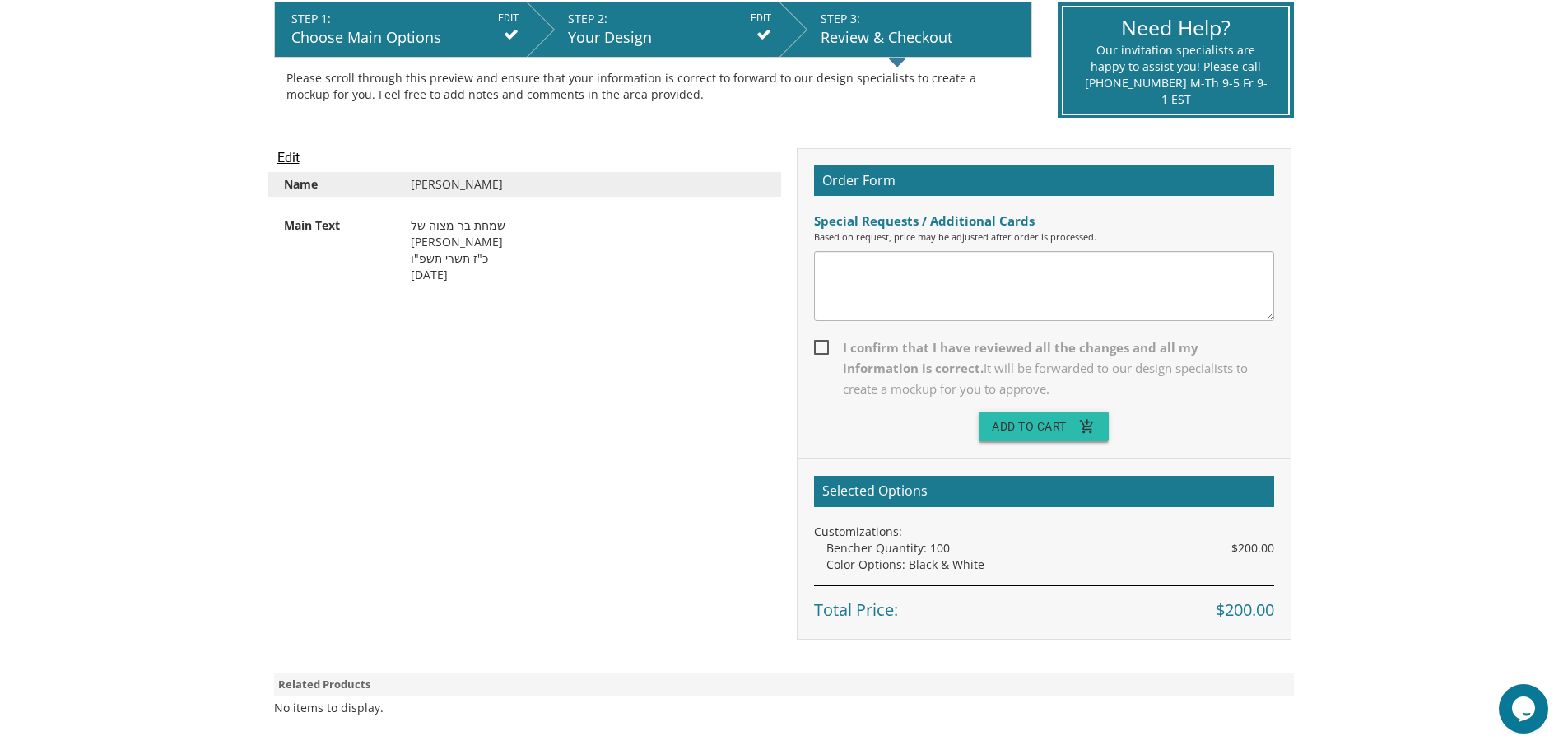
scroll to position [342, 0]
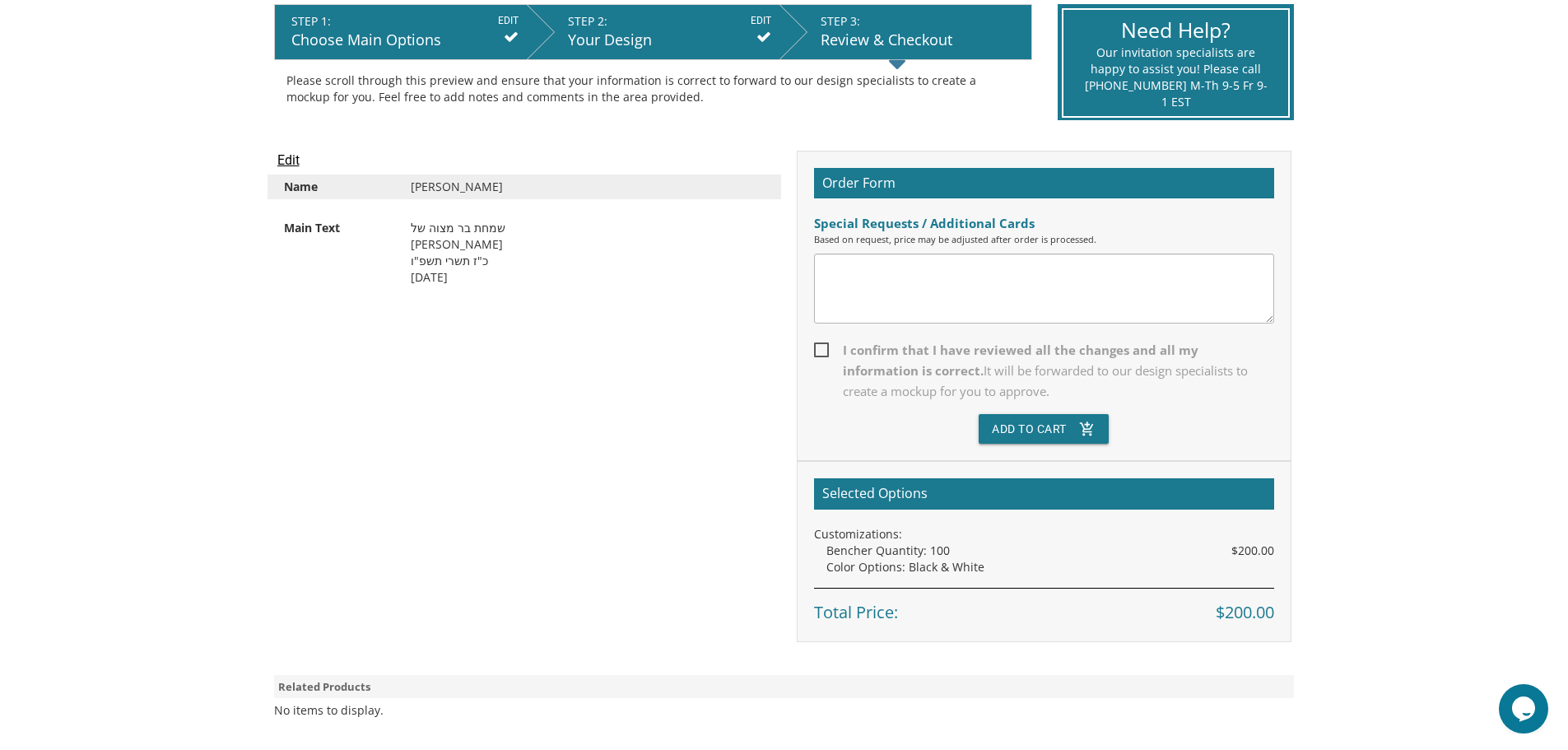
click at [820, 349] on span "I confirm that I have reviewed all the changes and all my information is correc…" at bounding box center [1044, 371] width 460 height 61
click at [820, 349] on input "I confirm that I have reviewed all the changes and all my information is correc…" at bounding box center [819, 348] width 11 height 11
checkbox input "true"
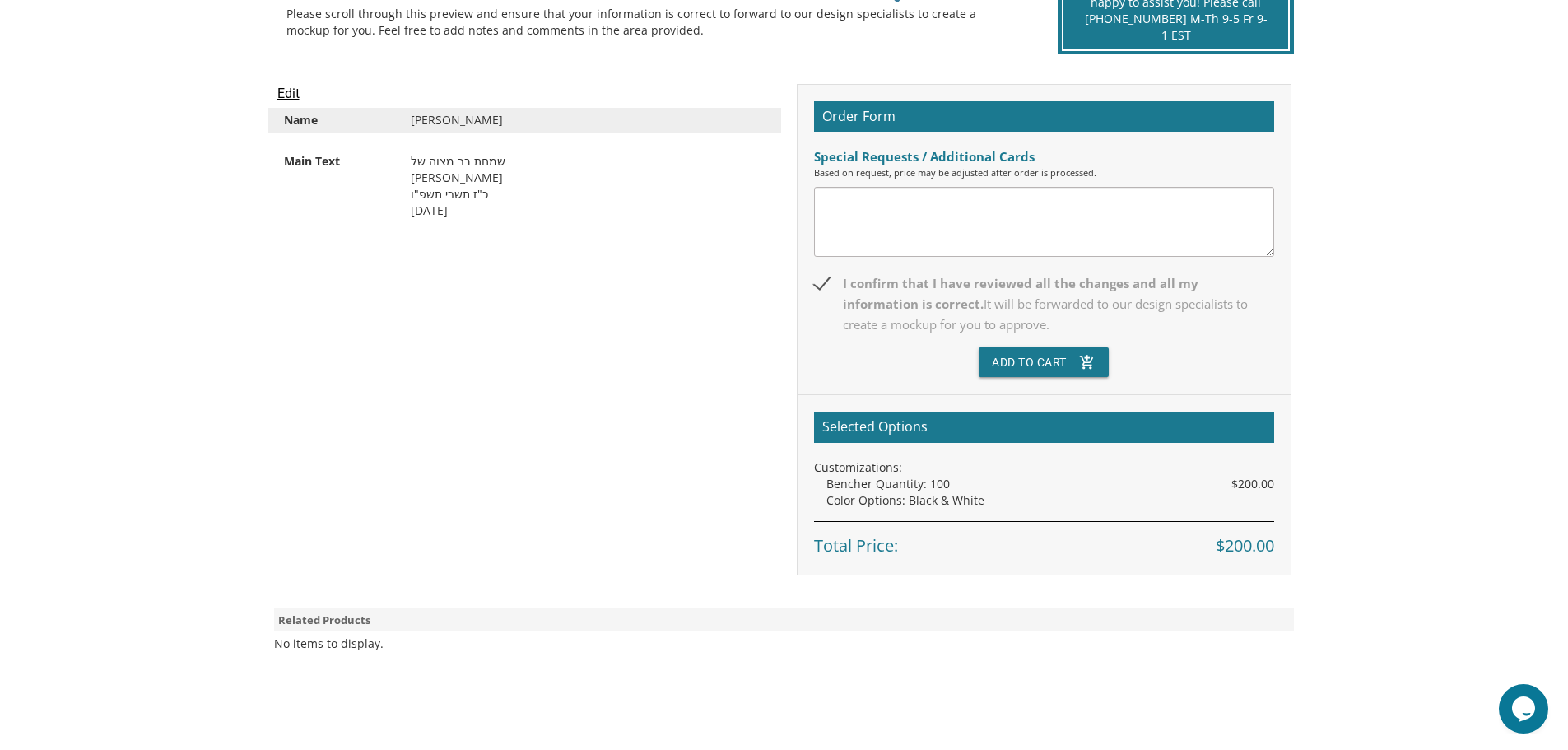
scroll to position [412, 0]
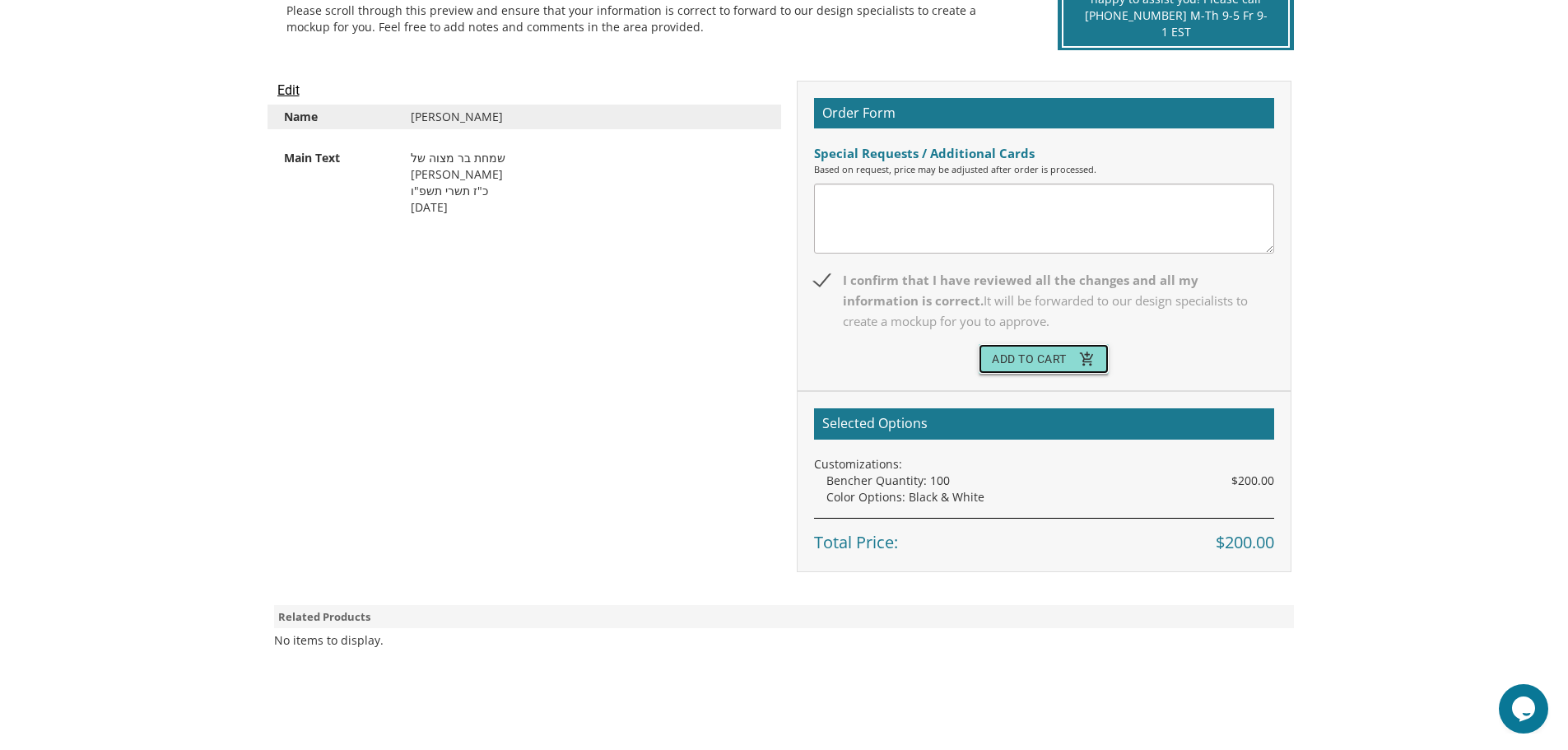
click at [1029, 359] on button "Add To Cart add_shopping_cart" at bounding box center [1044, 358] width 130 height 30
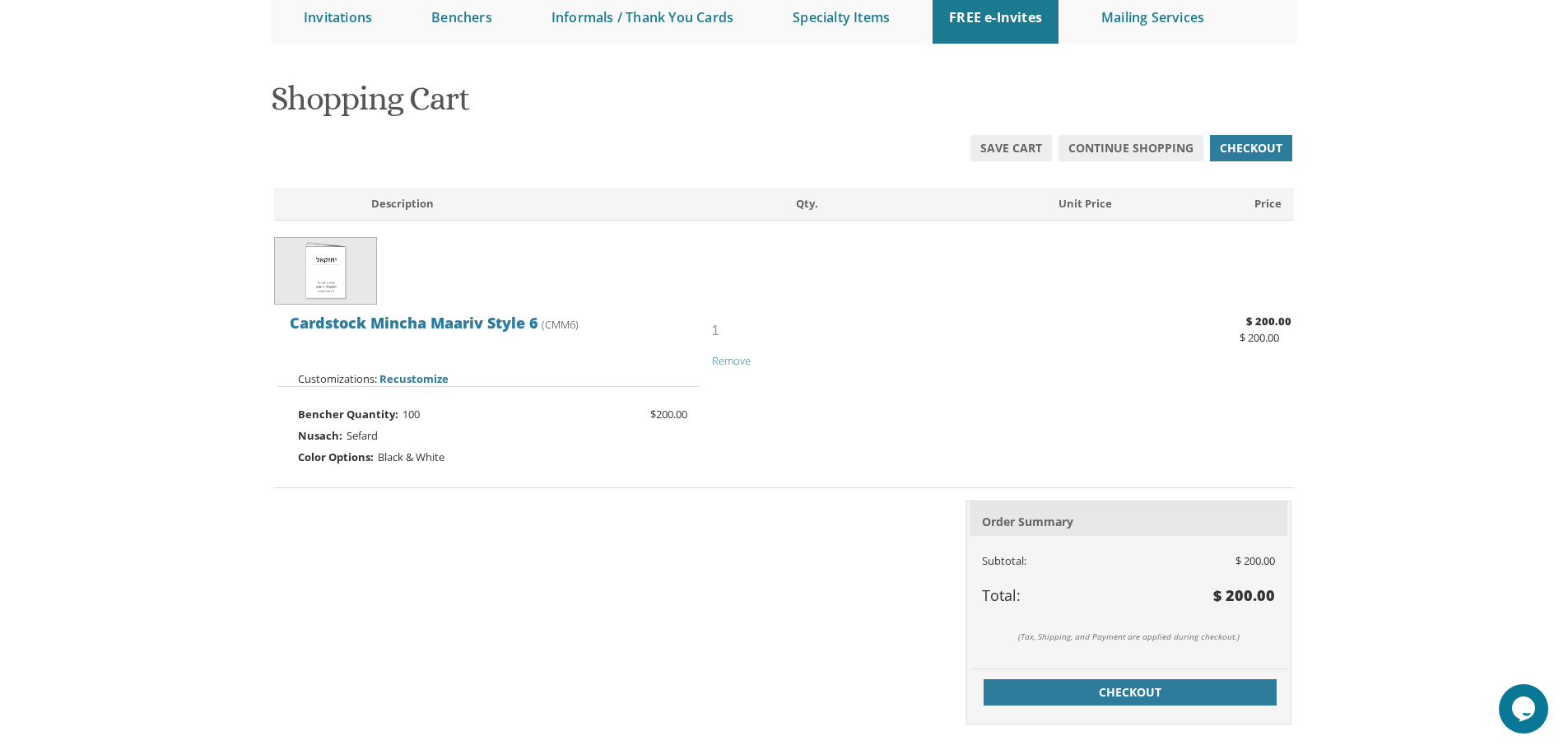
scroll to position [330, 0]
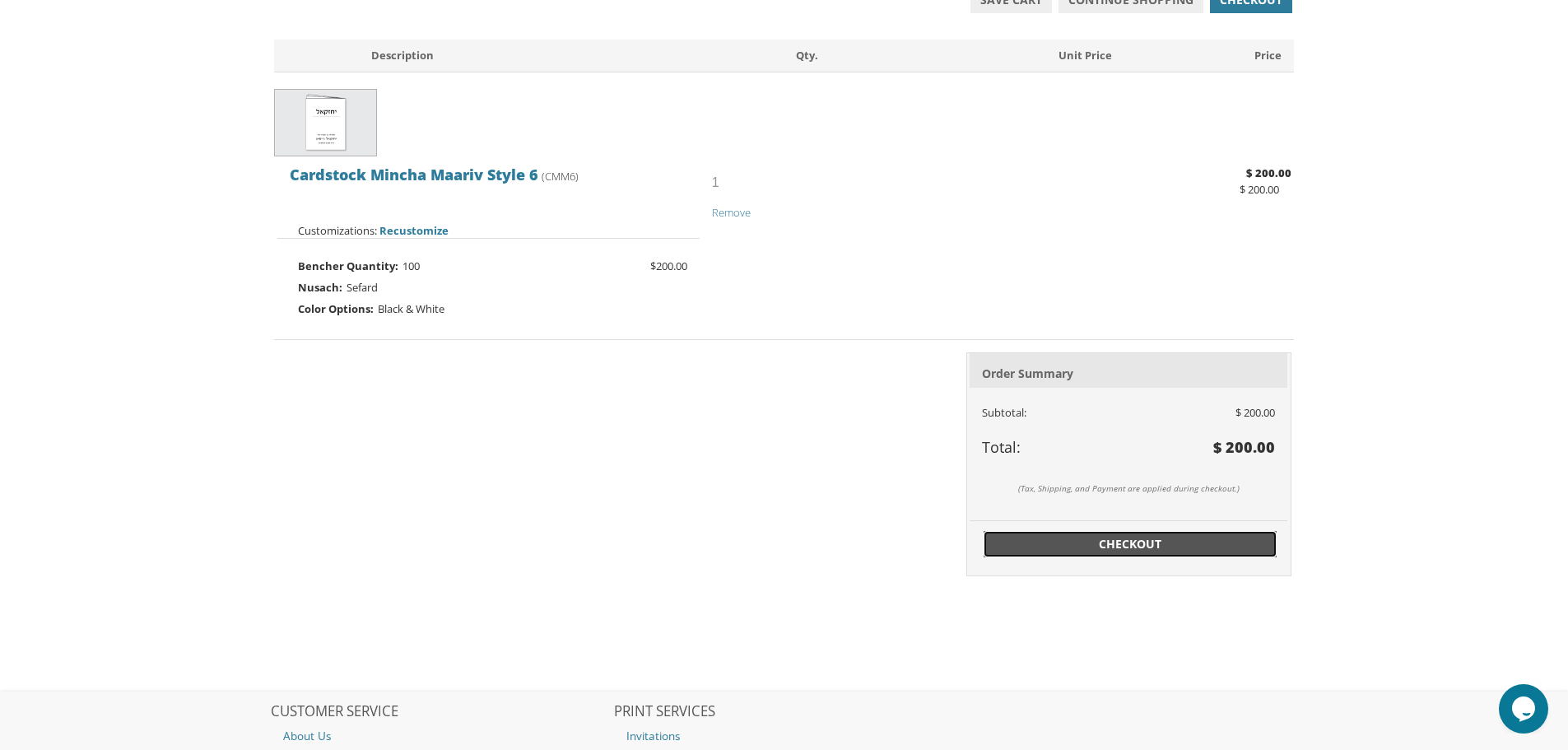
click at [1106, 543] on span "Checkout" at bounding box center [1129, 544] width 273 height 16
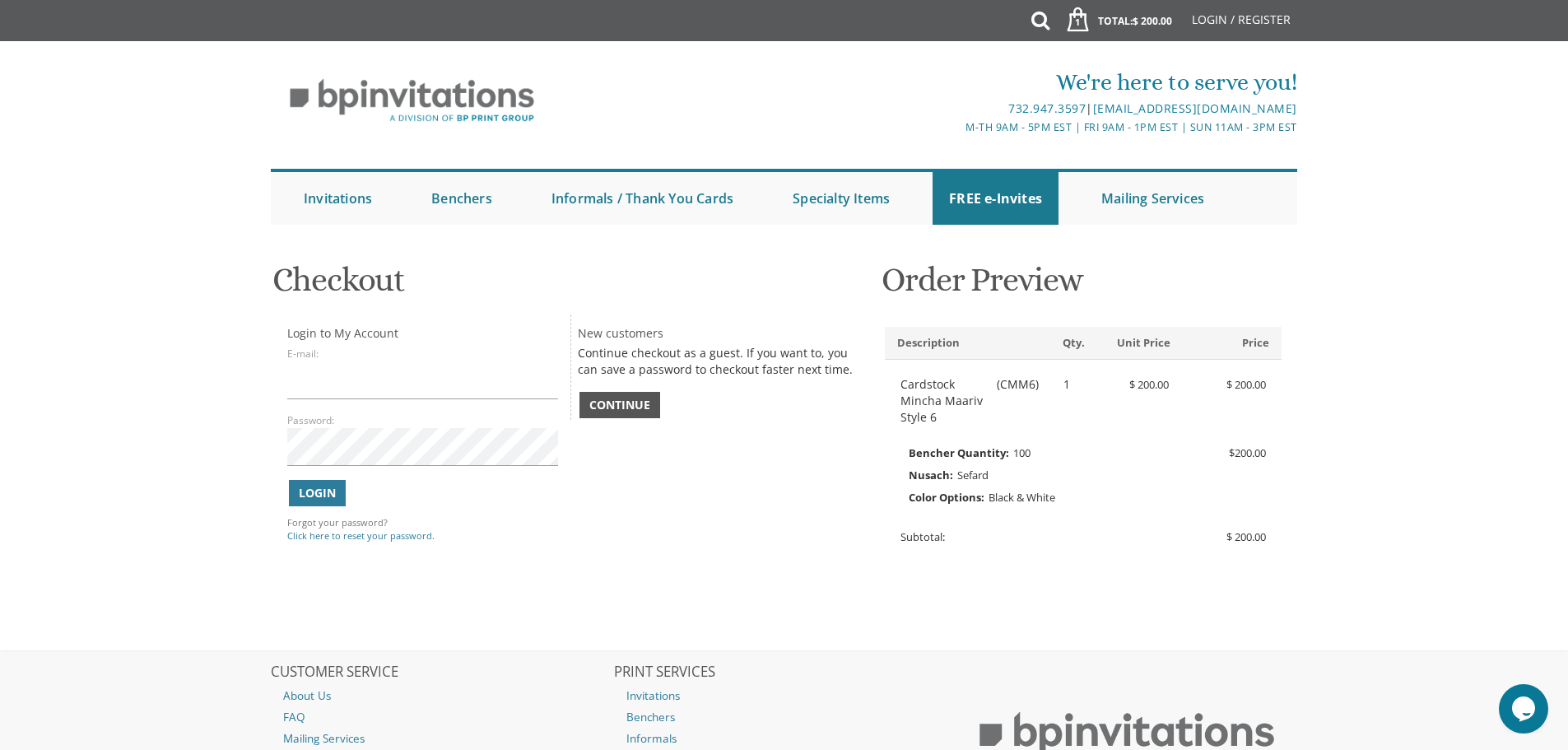
click at [601, 404] on span "Continue" at bounding box center [620, 404] width 61 height 16
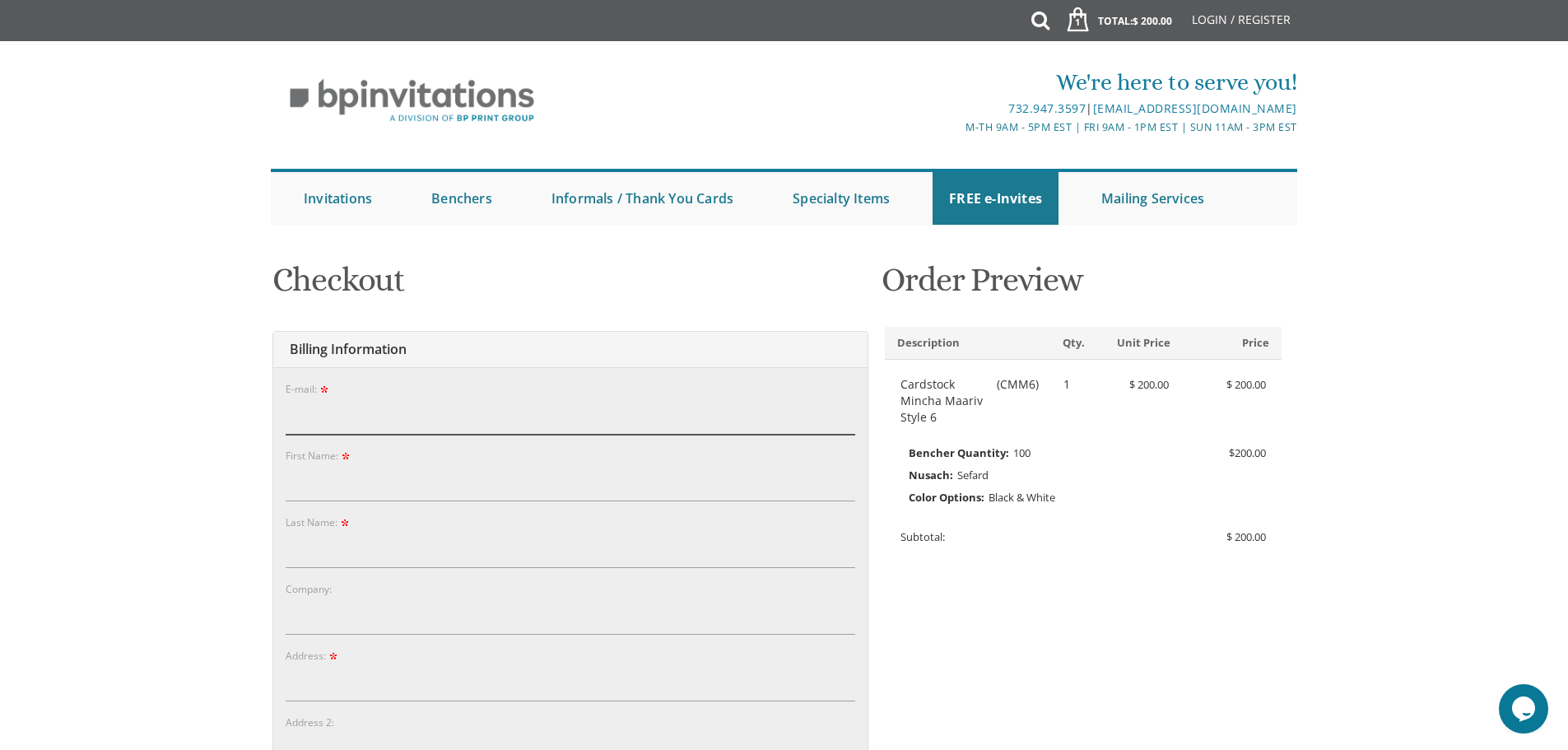
click at [387, 406] on input "E-mail:" at bounding box center [570, 416] width 570 height 38
type input "fishbain5@gmail.com"
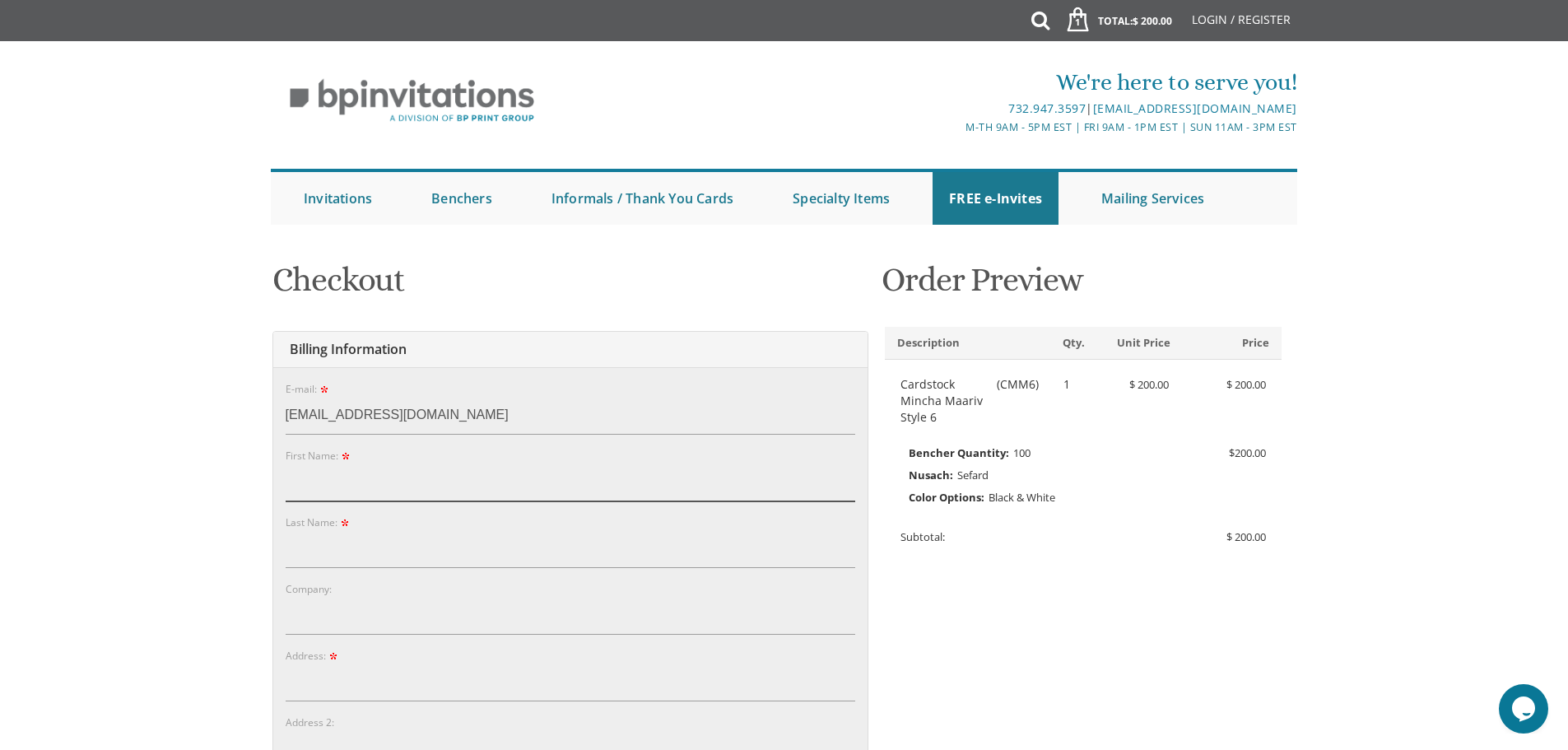
type input "Miriam"
type input "Fishbain"
type input "8 Bluejay St"
type input "Spring Valley"
type input "10977"
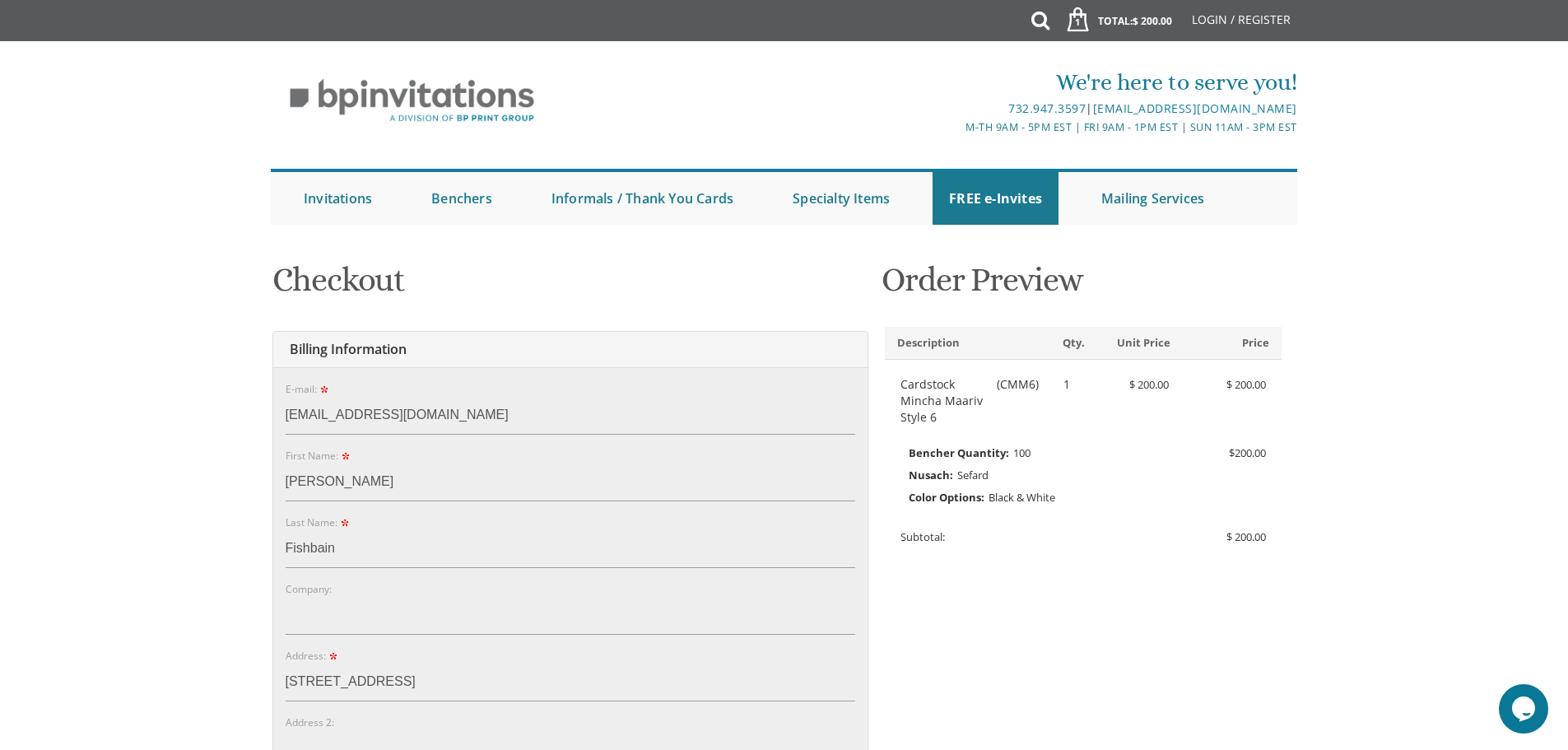
select select "NY"
type input "8456598145"
drag, startPoint x: 349, startPoint y: 491, endPoint x: 253, endPoint y: 484, distance: 96.3
type input "Nochum"
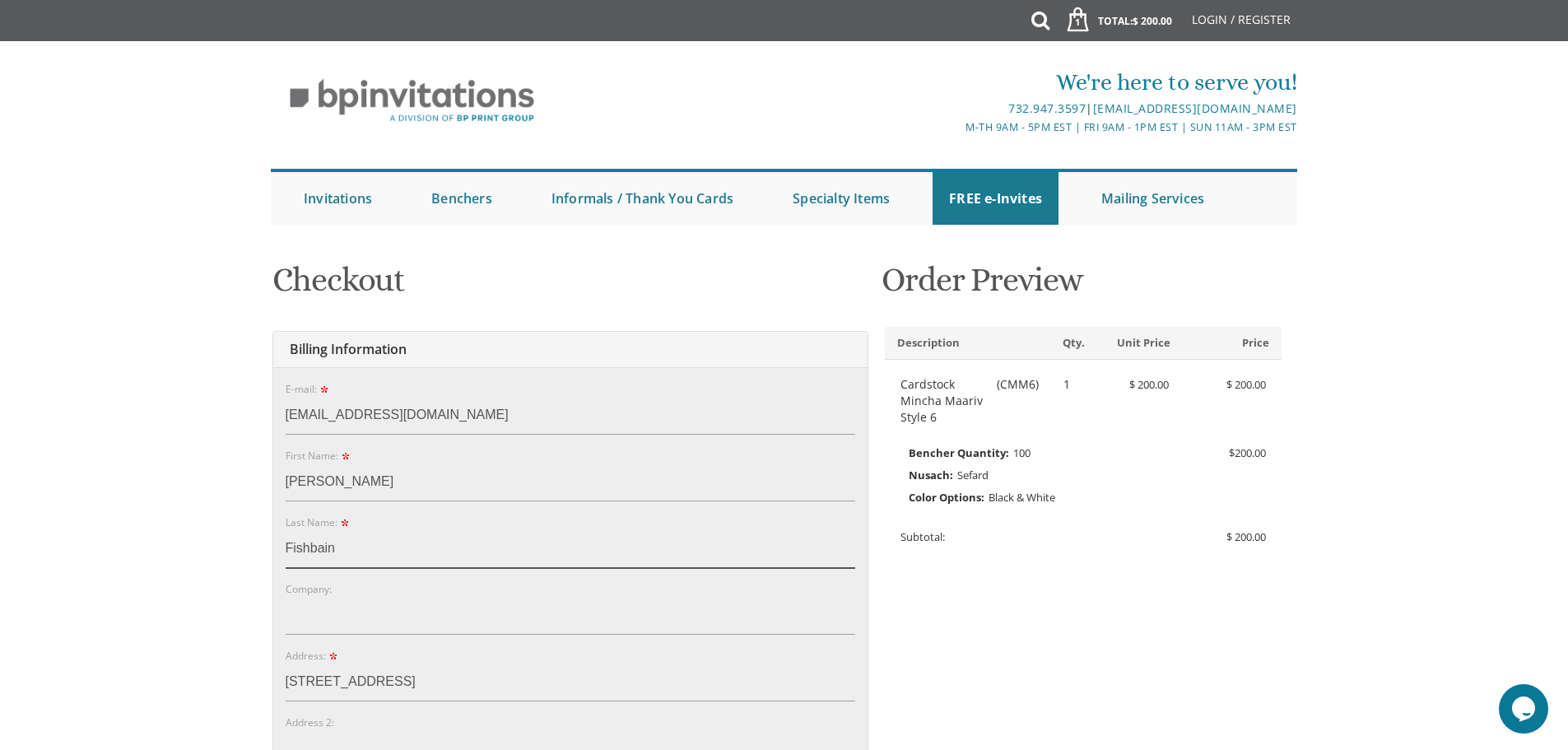
click at [316, 558] on input "Fishbain" at bounding box center [570, 550] width 570 height 38
click at [333, 692] on input "8 Bluejay St" at bounding box center [570, 683] width 570 height 38
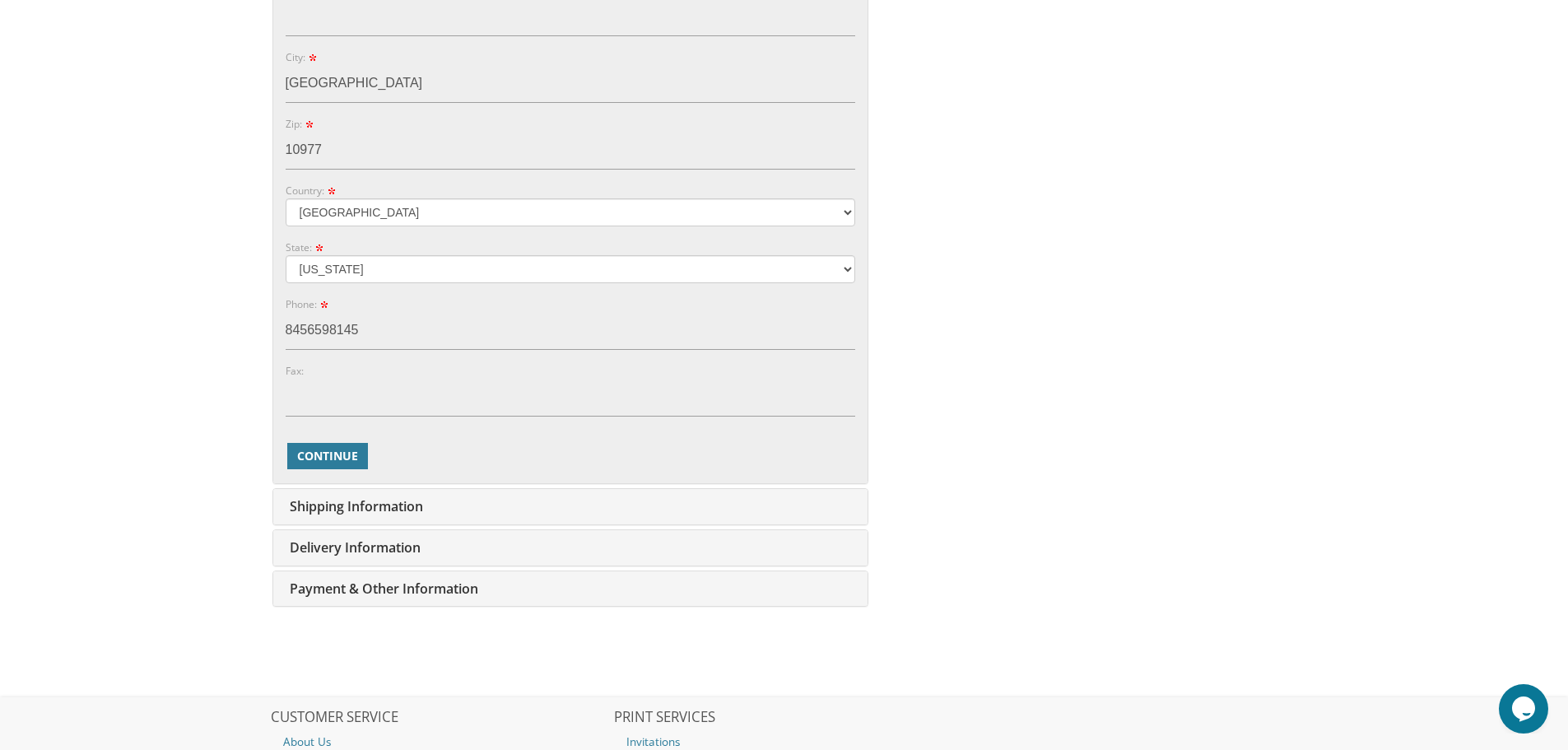
scroll to position [741, 0]
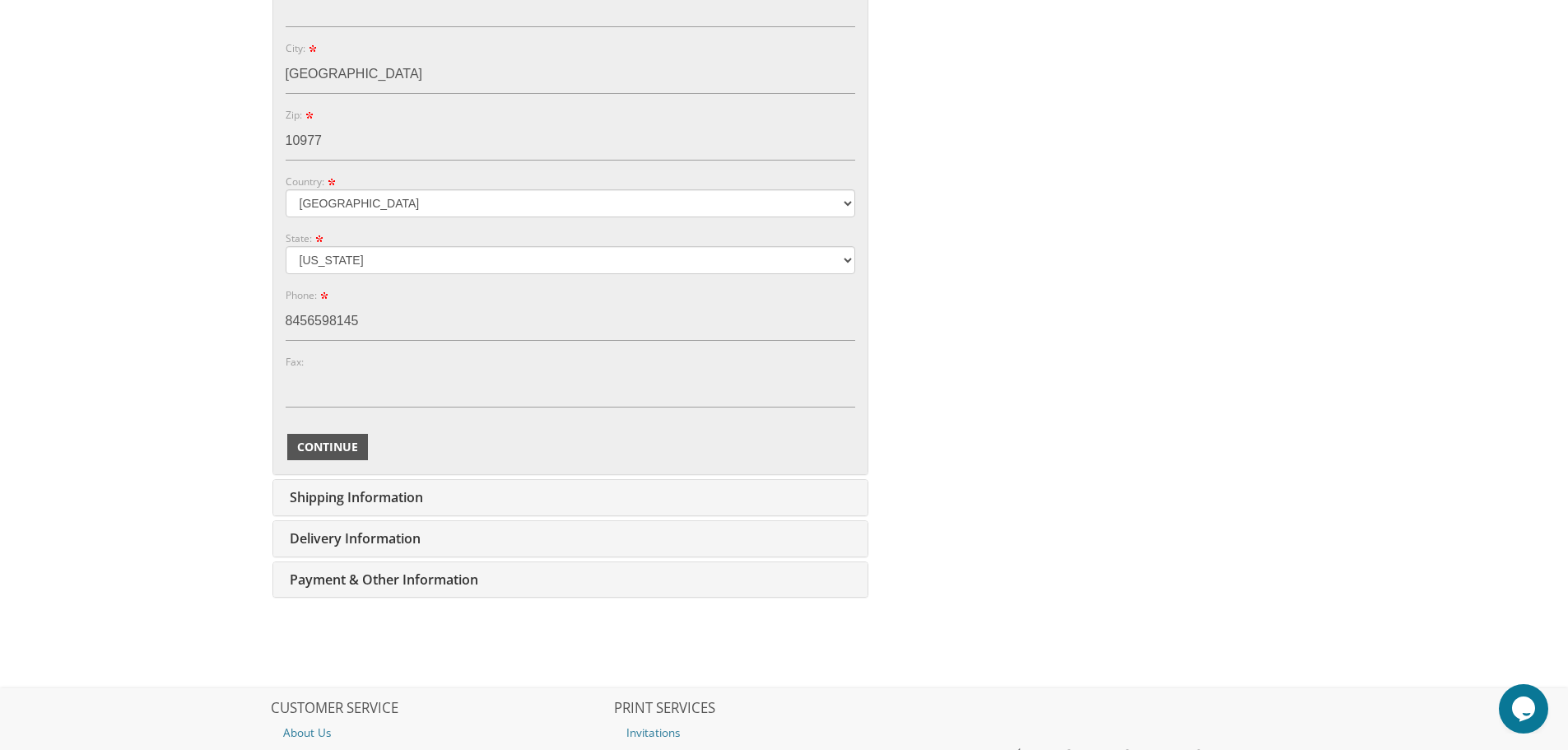
click at [327, 447] on span "Continue" at bounding box center [328, 446] width 61 height 16
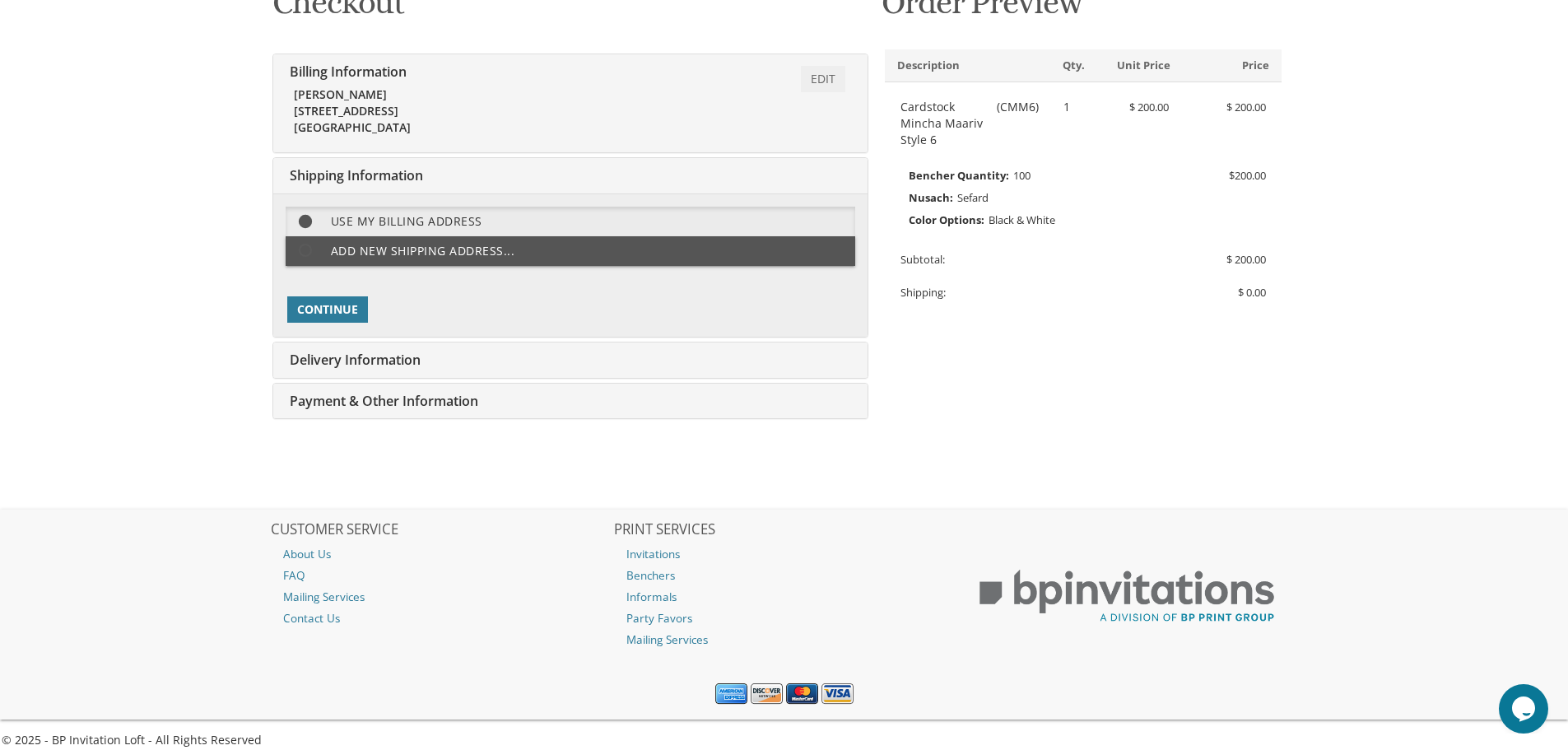
scroll to position [292, 0]
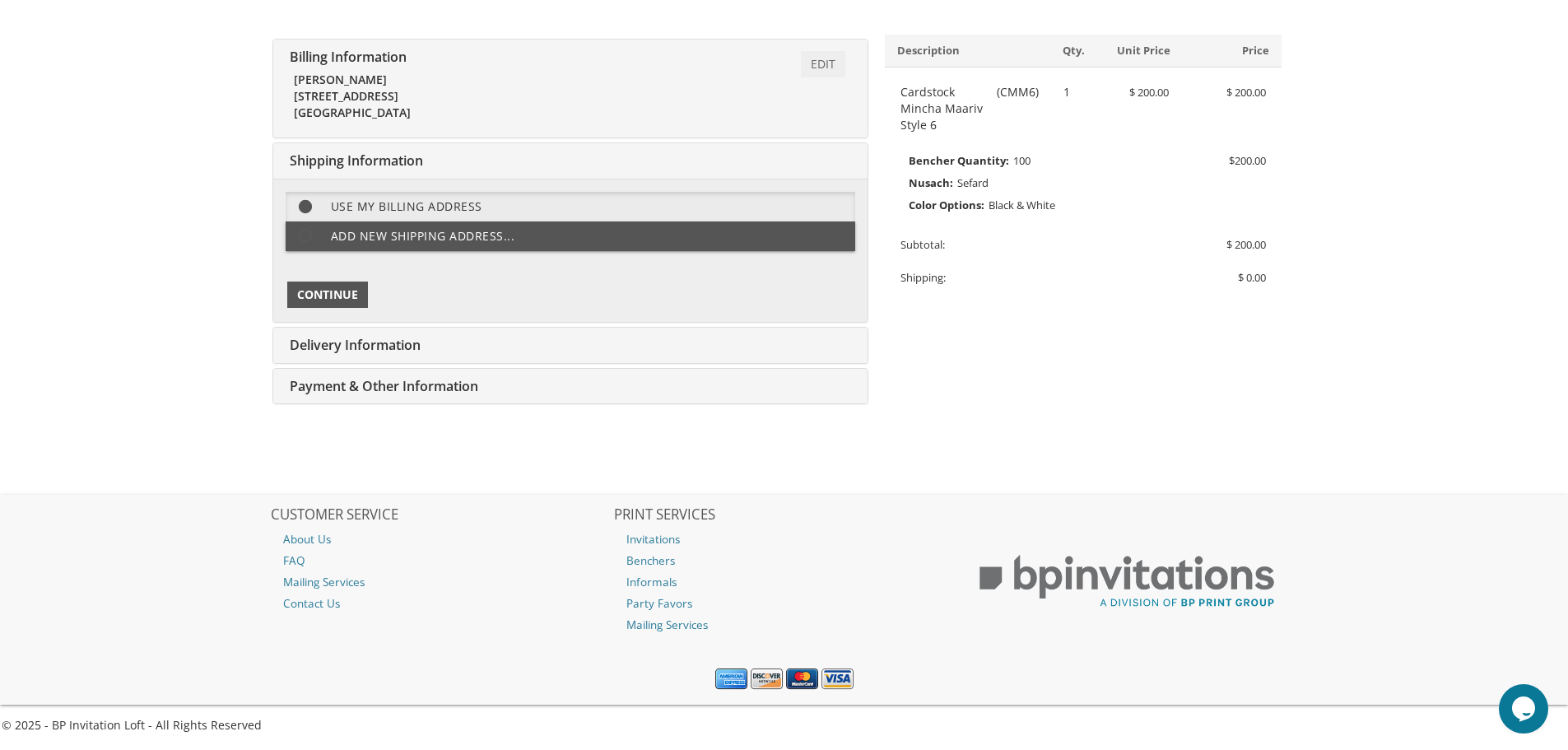
click at [328, 289] on span "Continue" at bounding box center [328, 294] width 61 height 16
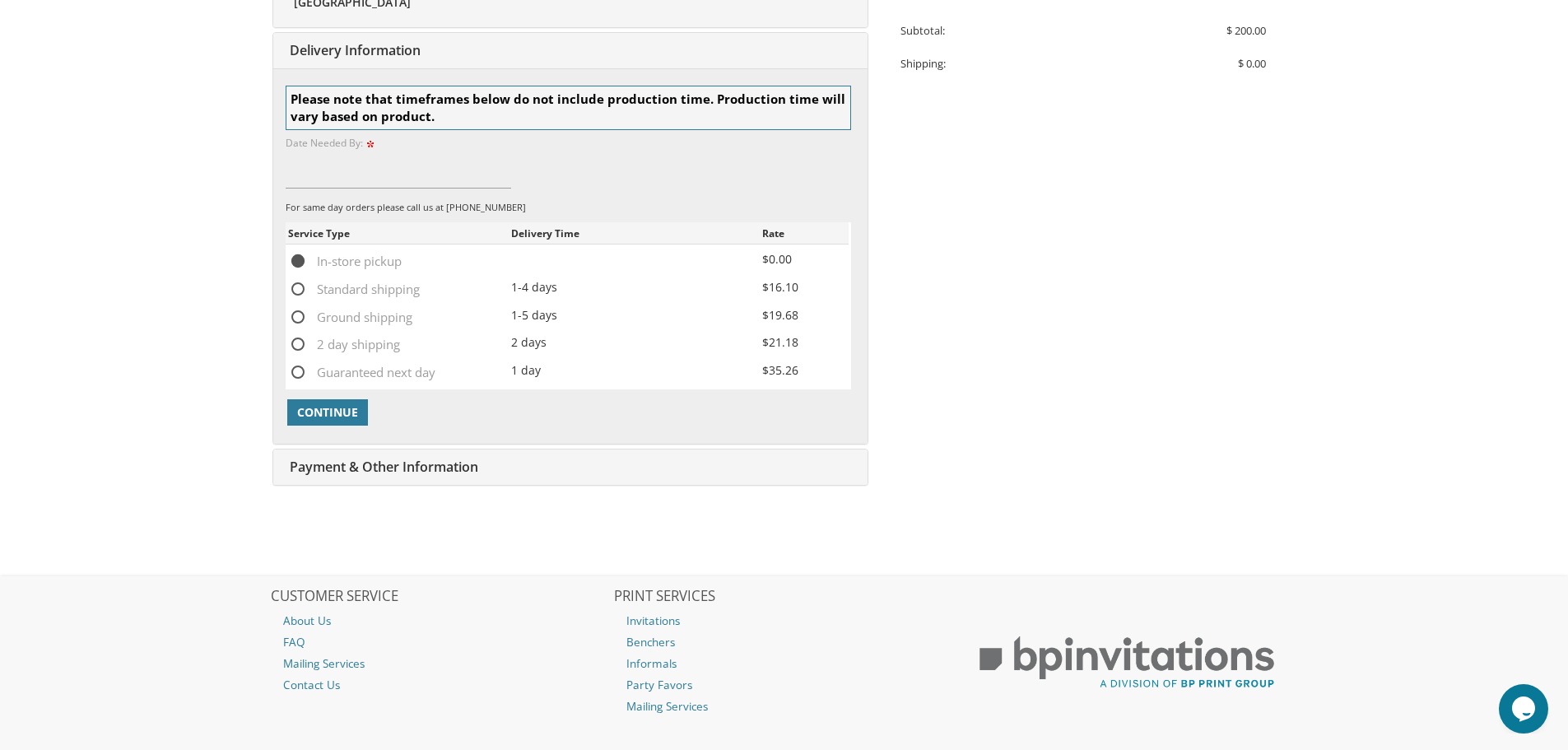
scroll to position [509, 0]
click at [405, 170] on input at bounding box center [398, 168] width 226 height 38
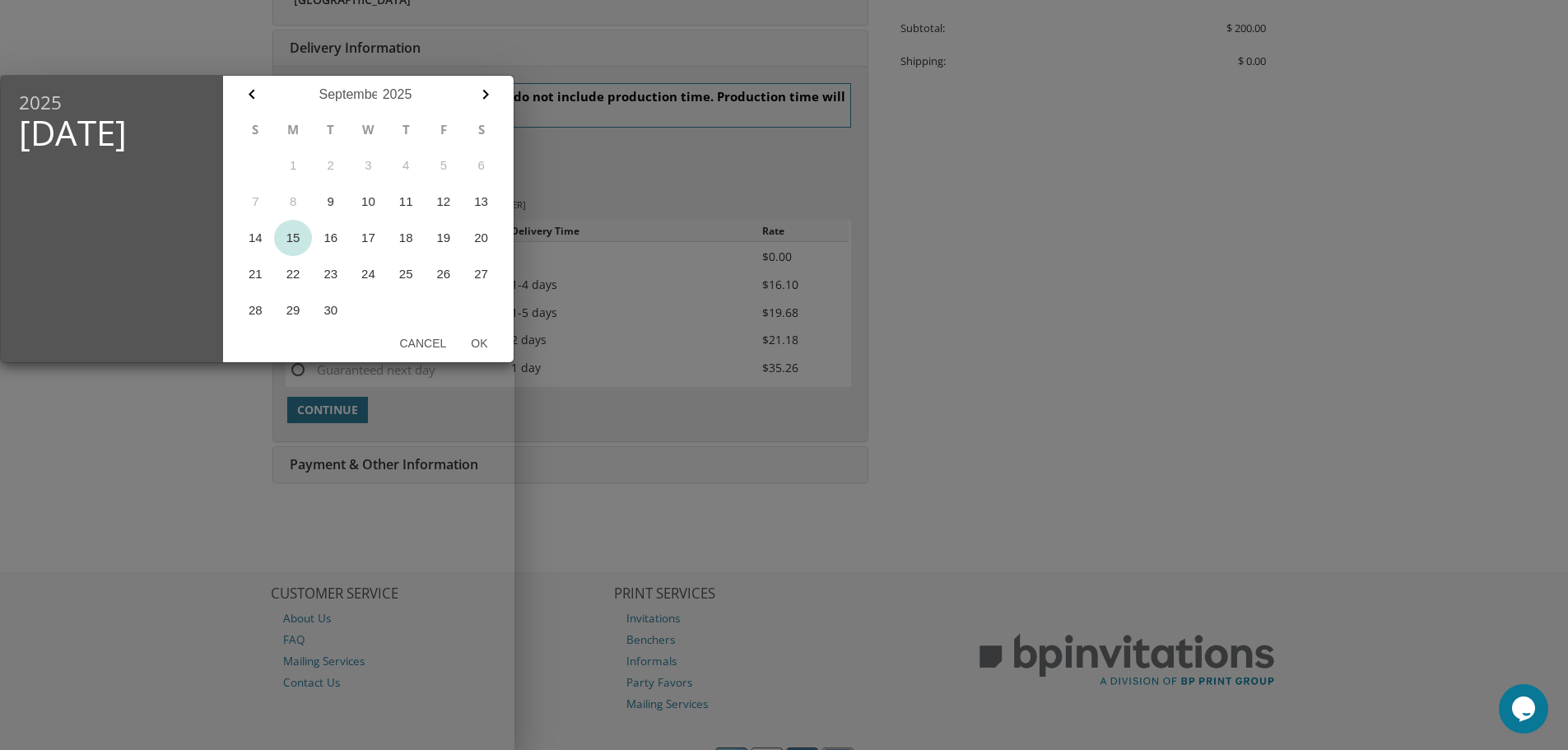
click at [292, 236] on button "15" at bounding box center [293, 239] width 38 height 36
click at [475, 340] on button "Ok" at bounding box center [479, 343] width 41 height 30
type input "Sep 15, 2025"
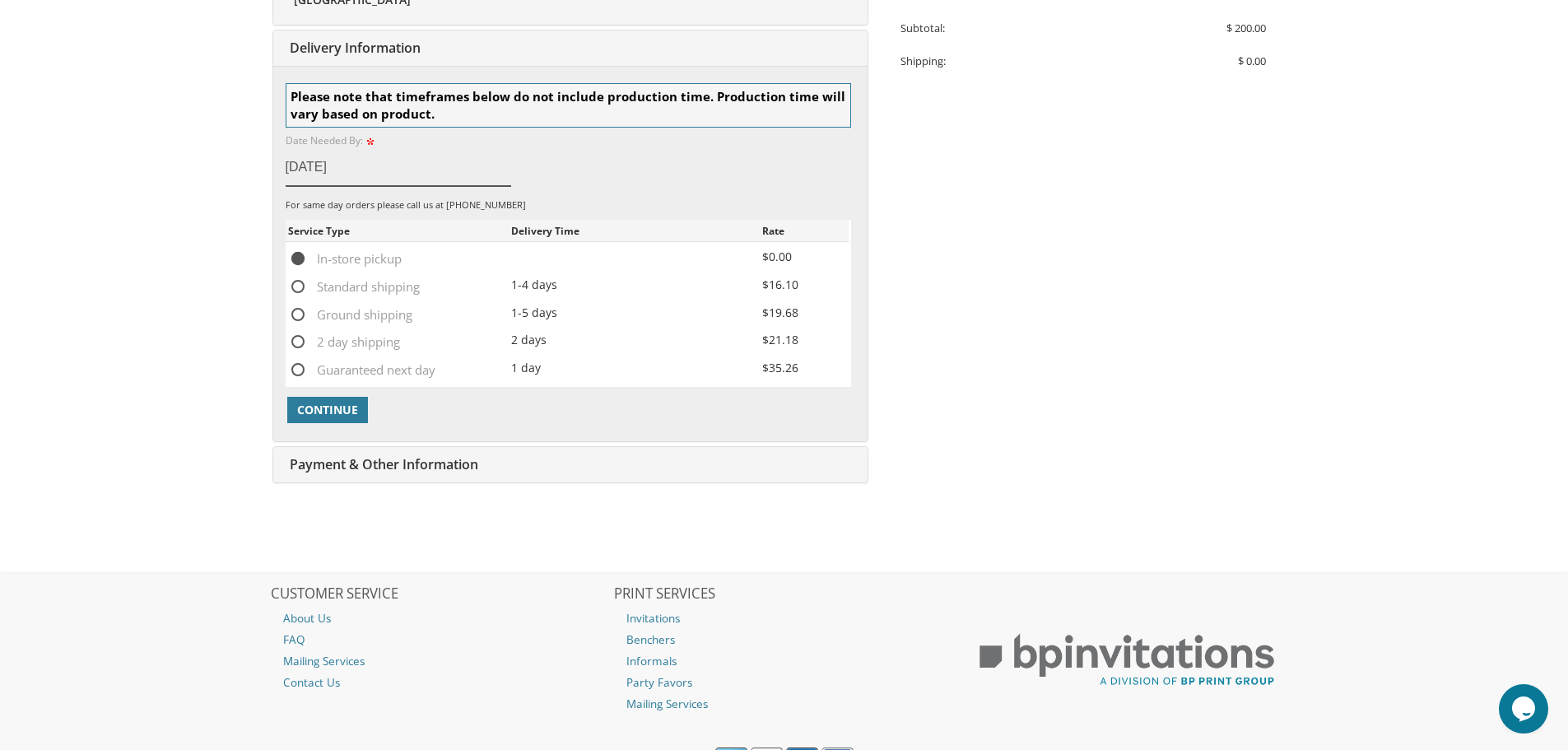
click at [313, 167] on input "Sep 15, 2025" at bounding box center [398, 168] width 226 height 38
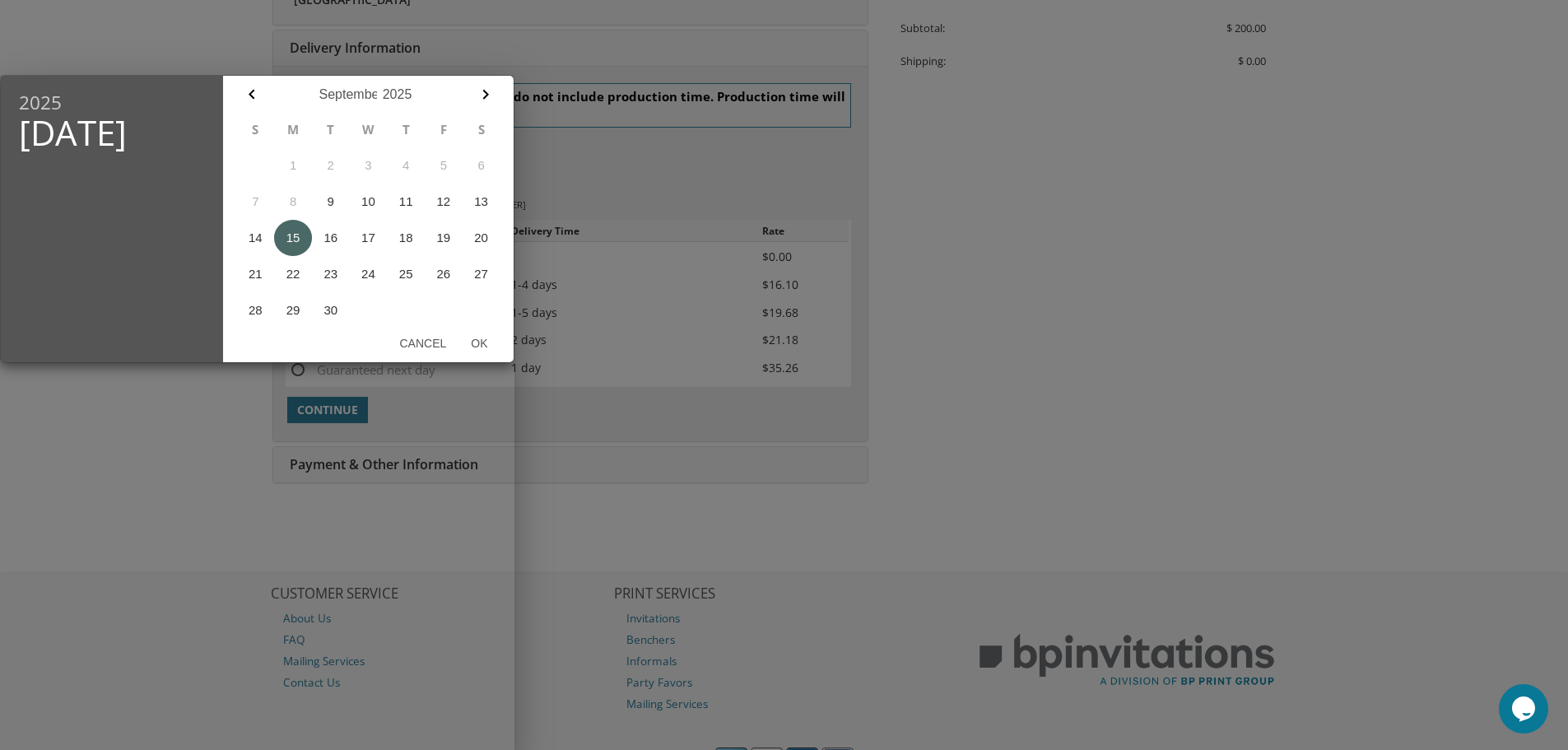
click at [290, 239] on button "15" at bounding box center [293, 239] width 38 height 36
click at [483, 343] on button "Ok" at bounding box center [479, 343] width 41 height 30
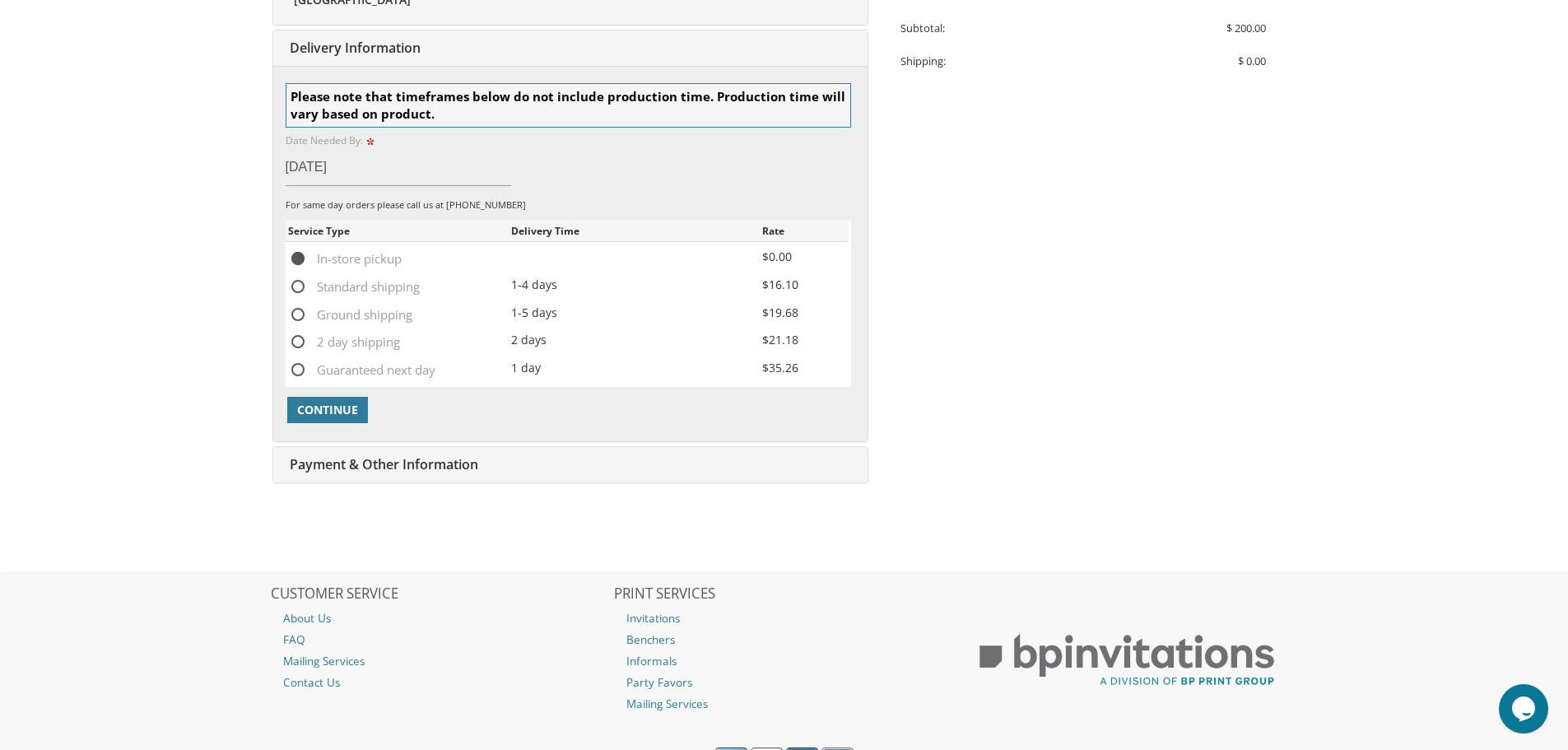
click at [303, 342] on span "2 day shipping" at bounding box center [344, 341] width 112 height 20
click at [299, 342] on input "2 day shipping" at bounding box center [293, 340] width 11 height 11
radio input "true"
click at [313, 403] on span "Continue" at bounding box center [328, 409] width 61 height 16
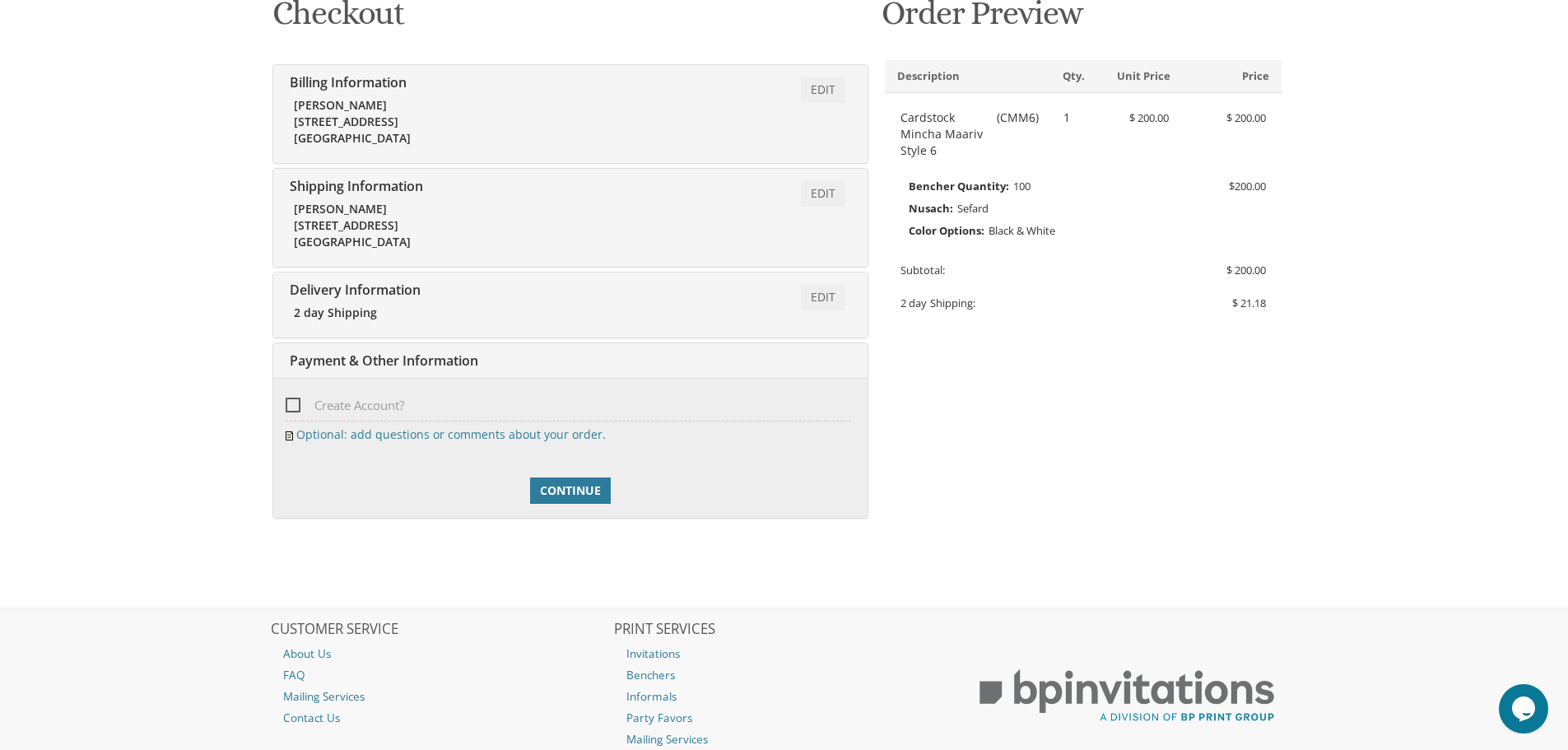
scroll to position [381, 0]
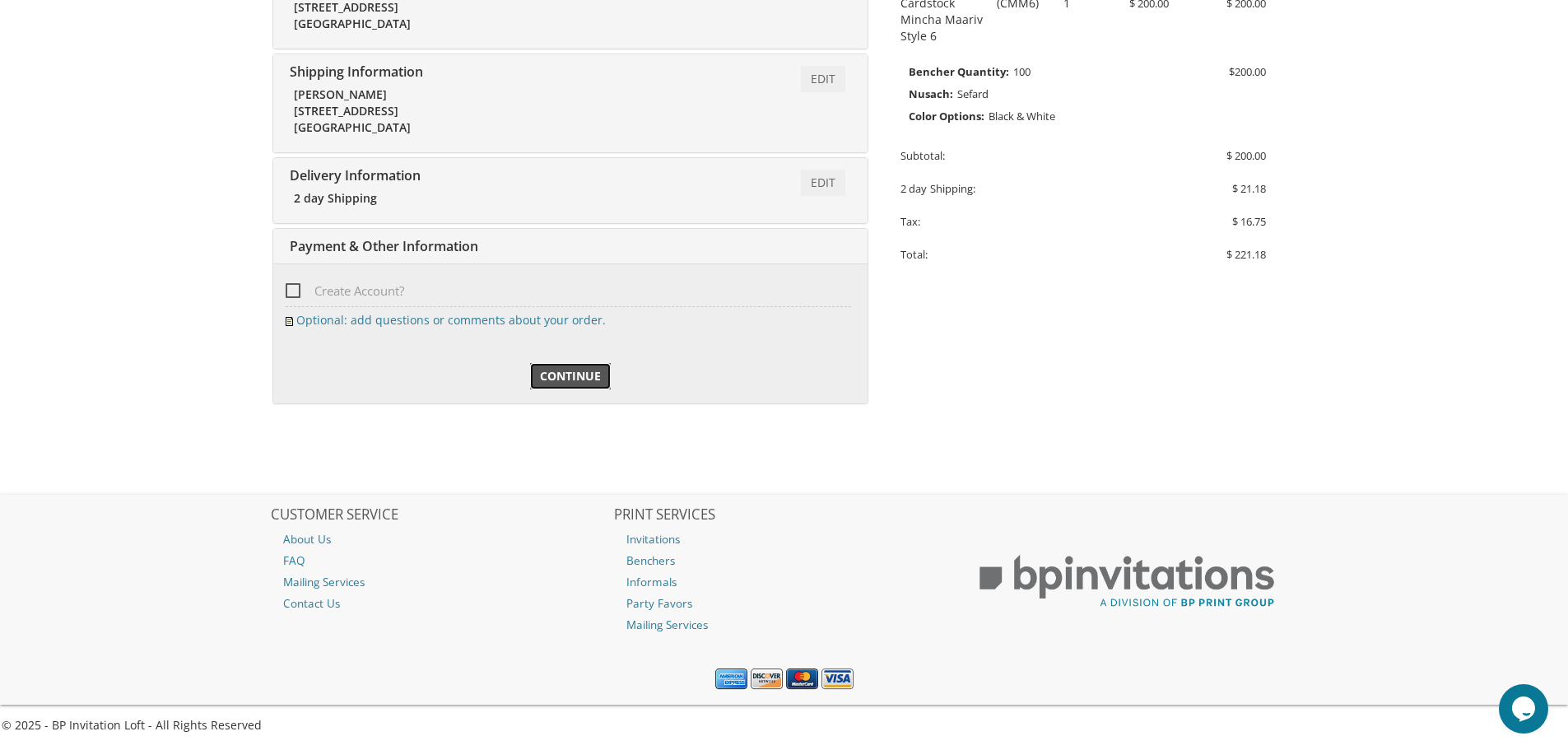
click at [574, 375] on span "Continue" at bounding box center [571, 375] width 61 height 16
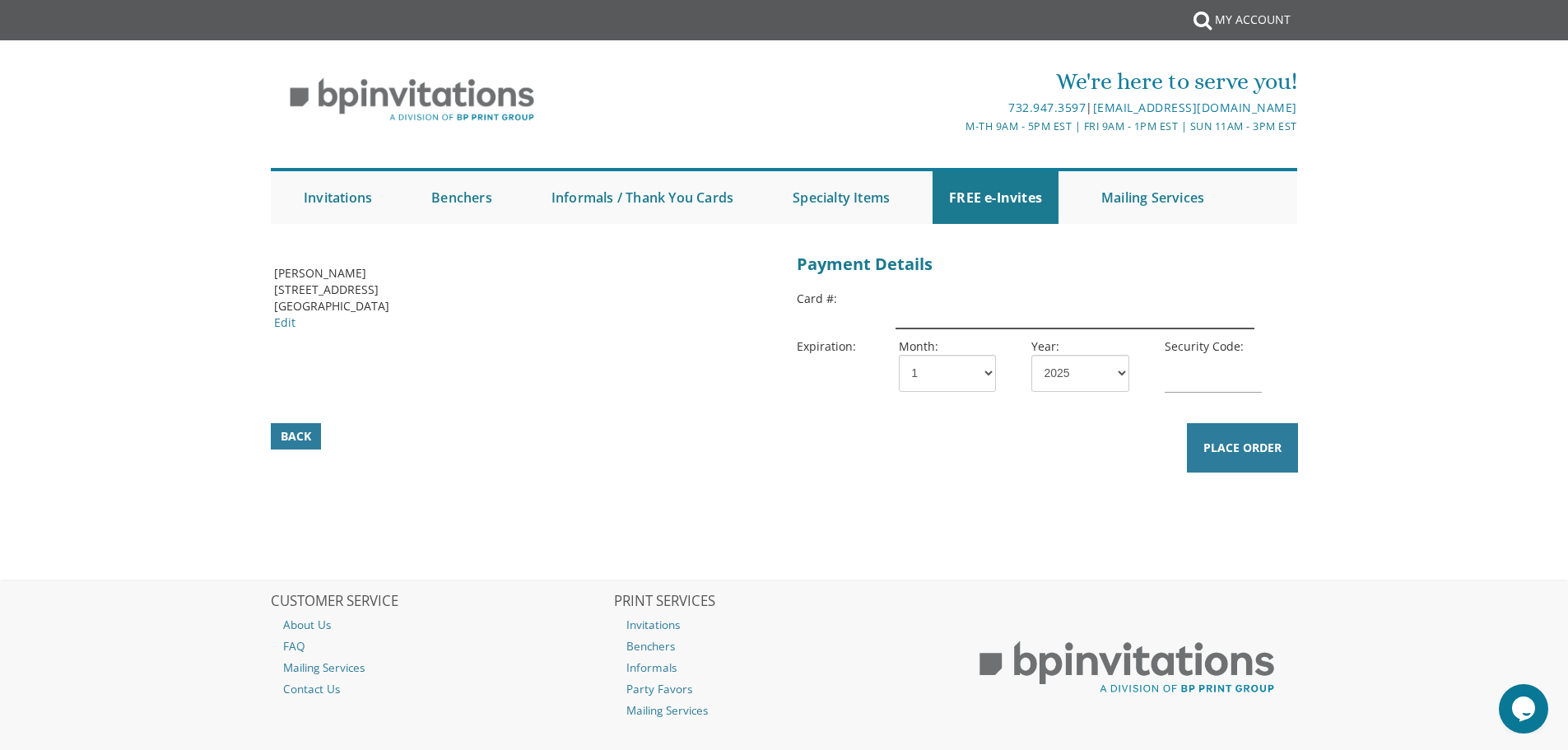
click at [978, 317] on input "text" at bounding box center [1075, 309] width 358 height 38
type input "[CREDIT_CARD_NUMBER]"
select select "27"
click at [1174, 384] on input "text" at bounding box center [1213, 374] width 97 height 38
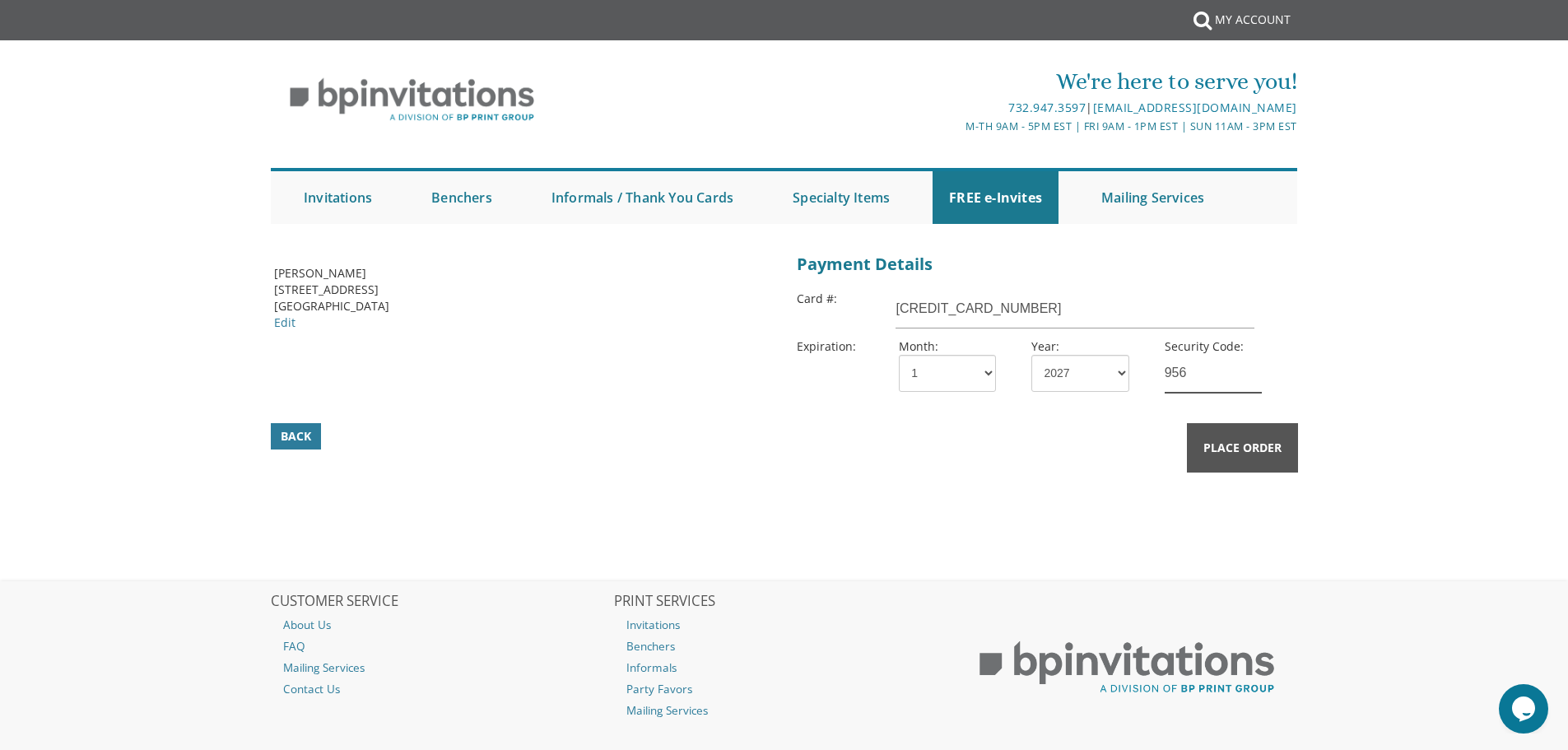
type input "956"
click at [1247, 437] on button "Place Order" at bounding box center [1242, 448] width 111 height 50
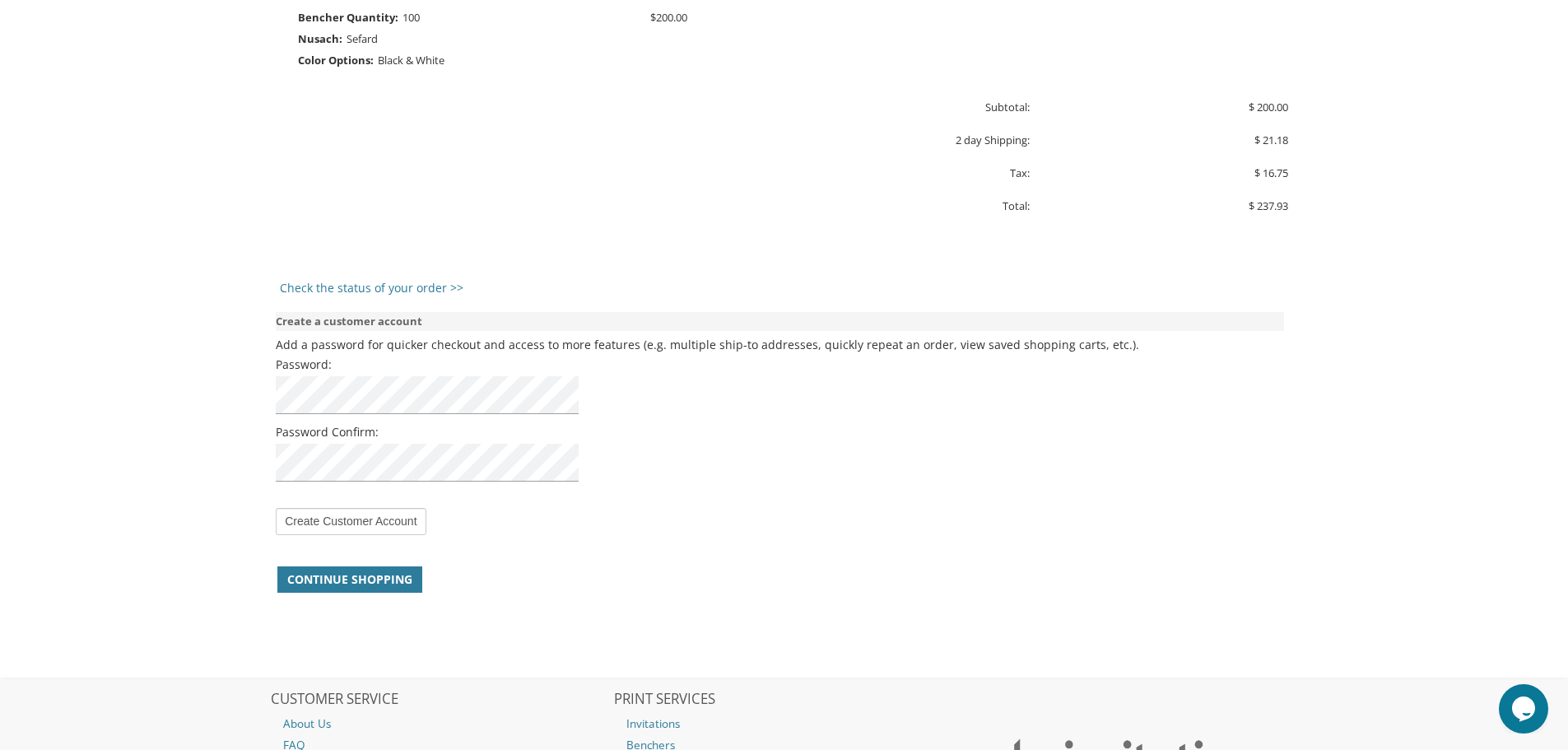
scroll to position [988, 0]
